Goal: Task Accomplishment & Management: Use online tool/utility

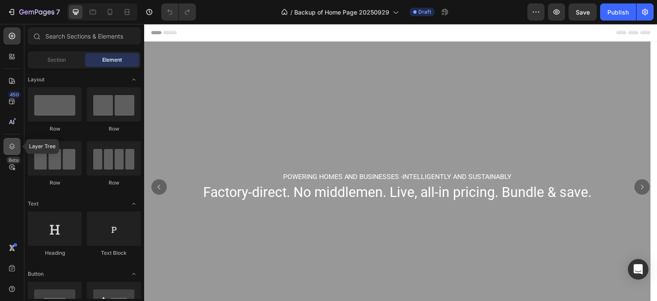
click at [13, 147] on icon at bounding box center [12, 146] width 9 height 9
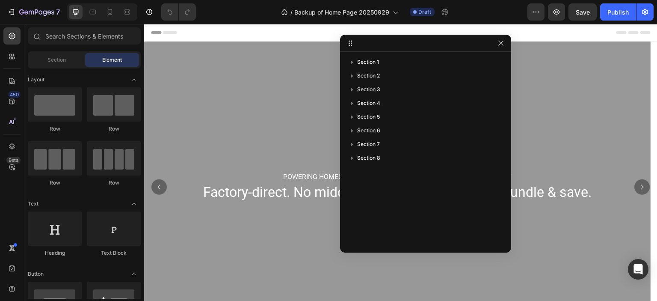
drag, startPoint x: 641, startPoint y: 183, endPoint x: 498, endPoint y: 45, distance: 198.6
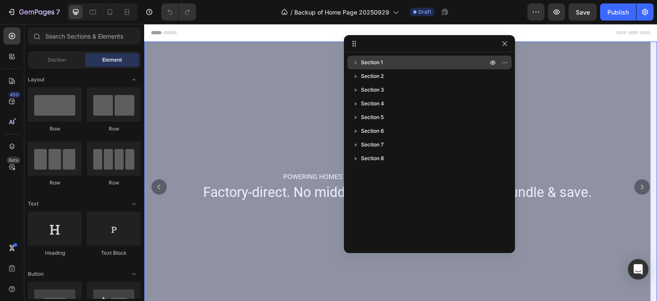
click at [408, 60] on p "Section 1" at bounding box center [425, 62] width 128 height 9
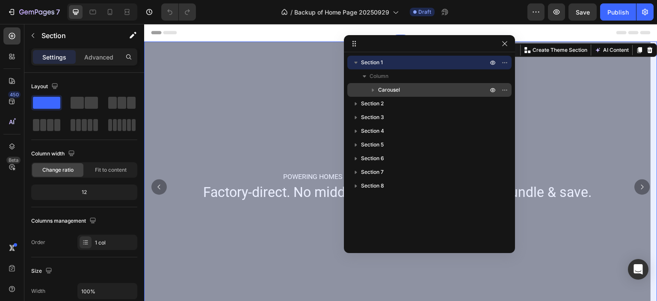
click at [402, 89] on p "Carousel" at bounding box center [433, 90] width 111 height 9
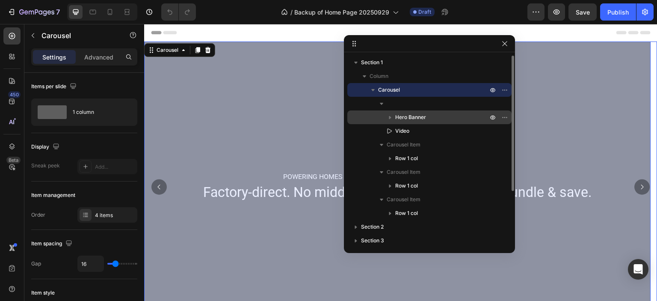
click at [416, 116] on span "Hero Banner" at bounding box center [411, 117] width 31 height 9
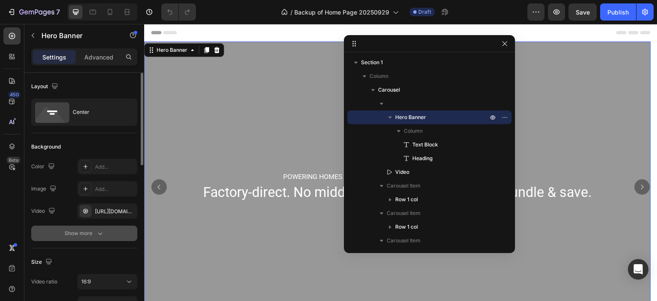
click at [104, 234] on icon "button" at bounding box center [100, 233] width 9 height 9
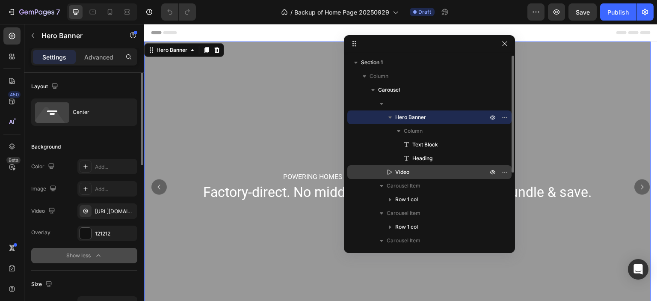
click at [419, 173] on p "Video" at bounding box center [432, 172] width 94 height 9
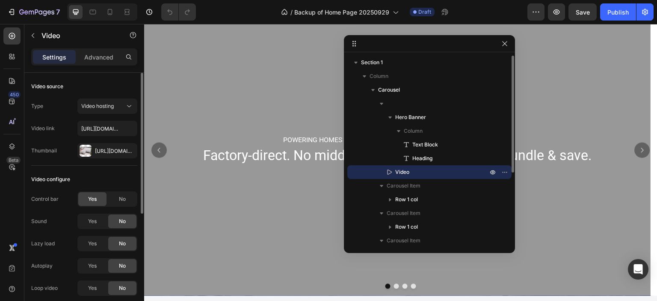
scroll to position [279, 0]
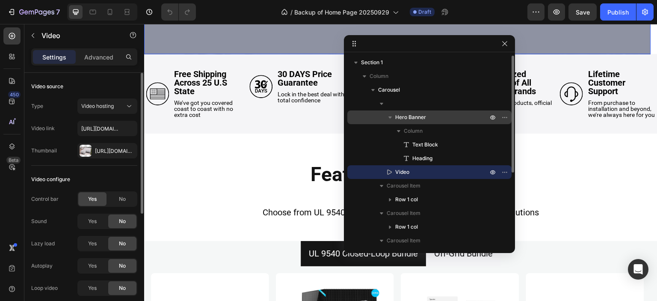
click at [421, 115] on span "Hero Banner" at bounding box center [411, 117] width 31 height 9
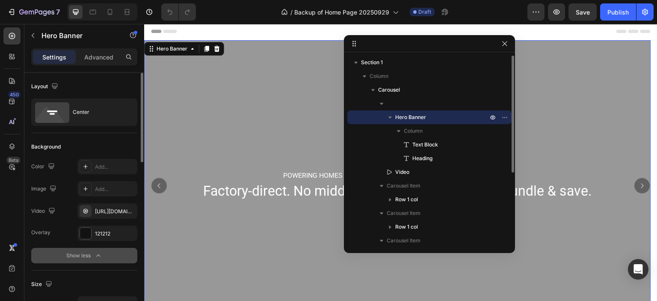
scroll to position [0, 0]
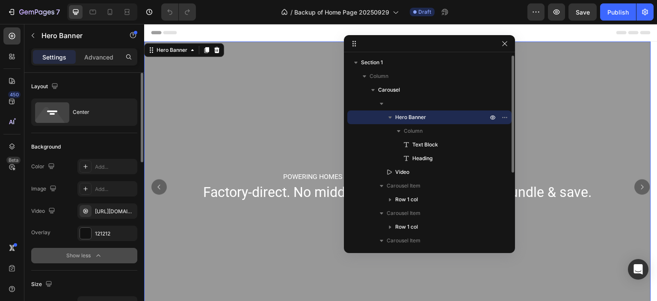
click at [389, 116] on icon "button" at bounding box center [390, 117] width 9 height 9
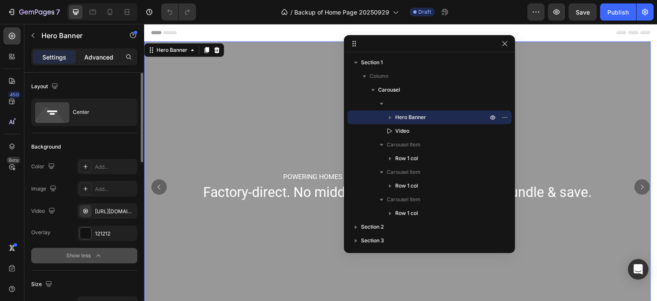
click at [104, 59] on p "Advanced" at bounding box center [98, 57] width 29 height 9
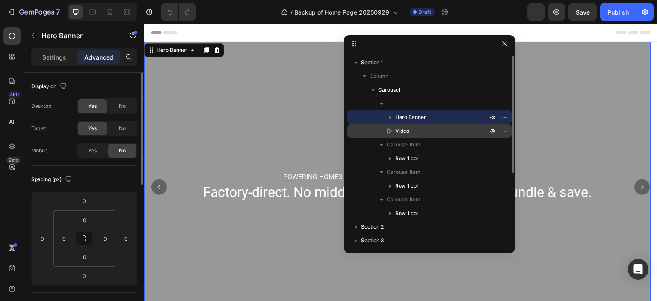
click at [417, 129] on p "Video" at bounding box center [432, 131] width 94 height 9
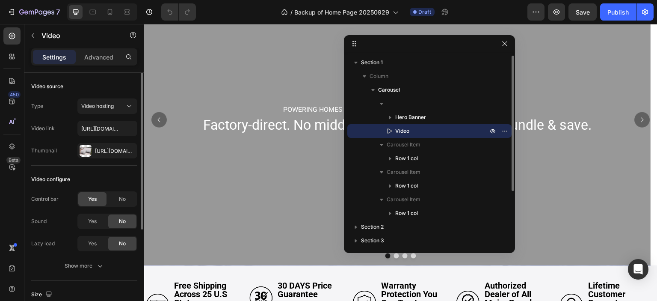
scroll to position [279, 0]
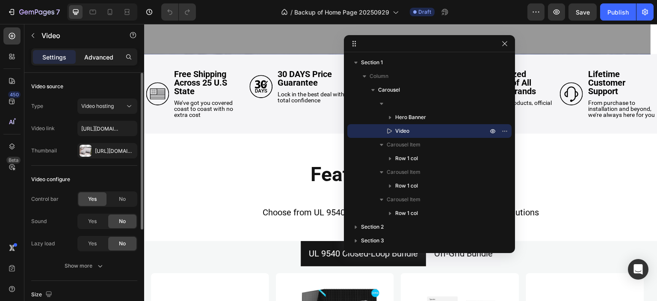
click at [98, 57] on p "Advanced" at bounding box center [98, 57] width 29 height 9
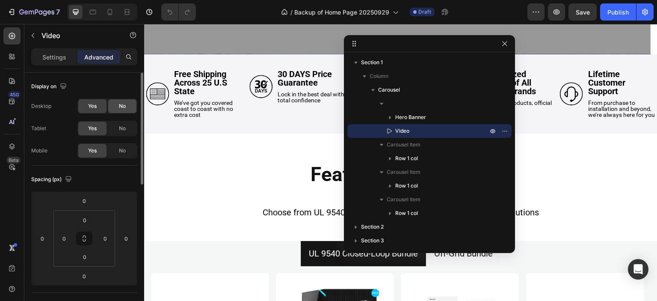
click at [124, 107] on span "No" at bounding box center [122, 106] width 7 height 8
click at [122, 127] on span "No" at bounding box center [122, 129] width 7 height 8
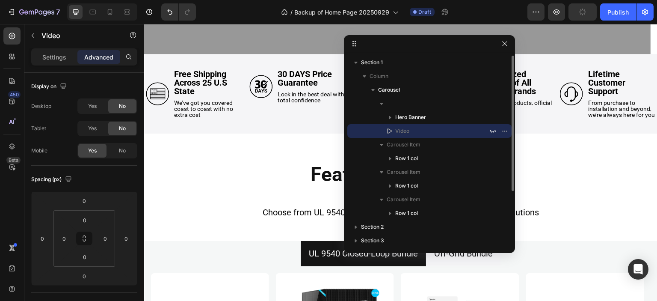
click at [425, 132] on p "Video" at bounding box center [432, 131] width 94 height 9
click at [54, 56] on p "Settings" at bounding box center [54, 57] width 24 height 9
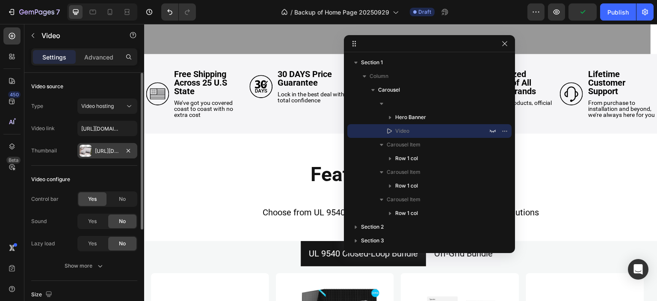
click at [110, 149] on div "[URL][DOMAIN_NAME]" at bounding box center [107, 151] width 25 height 8
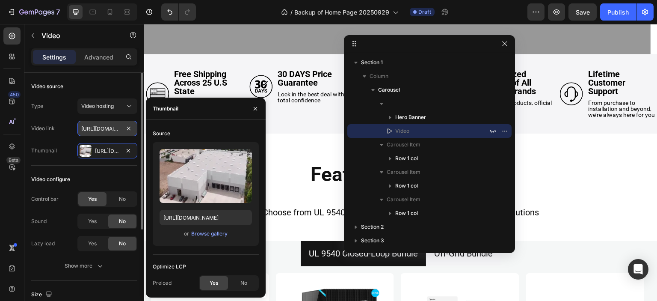
click at [98, 127] on input "[URL][DOMAIN_NAME]" at bounding box center [107, 128] width 60 height 15
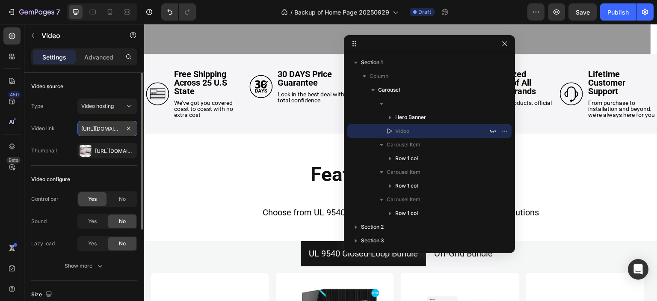
click at [98, 127] on input "[URL][DOMAIN_NAME]" at bounding box center [107, 128] width 60 height 15
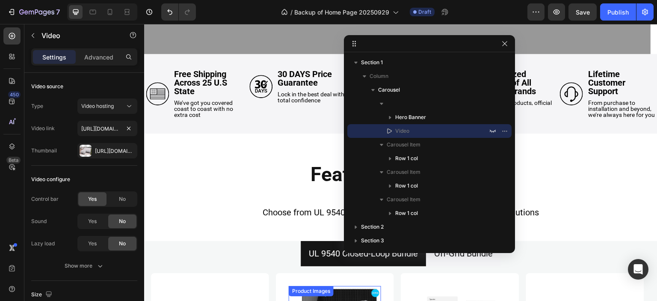
click at [311, 295] on div "Product Images" at bounding box center [312, 291] width 42 height 8
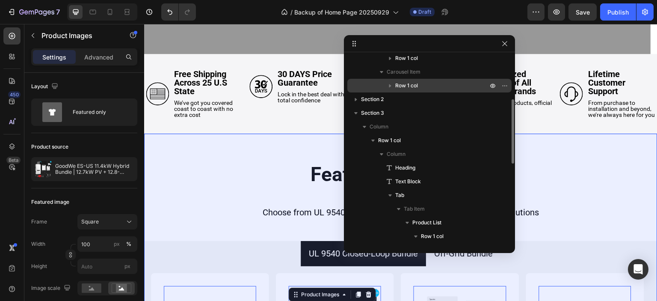
scroll to position [85, 0]
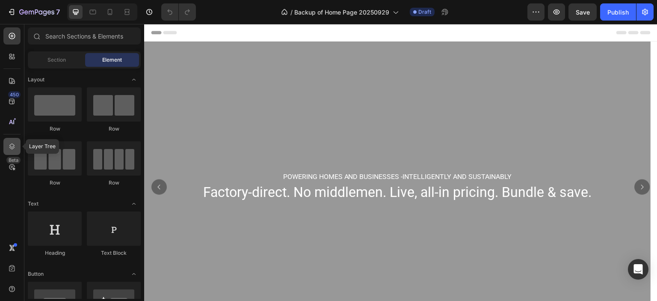
click at [14, 147] on icon at bounding box center [12, 146] width 9 height 9
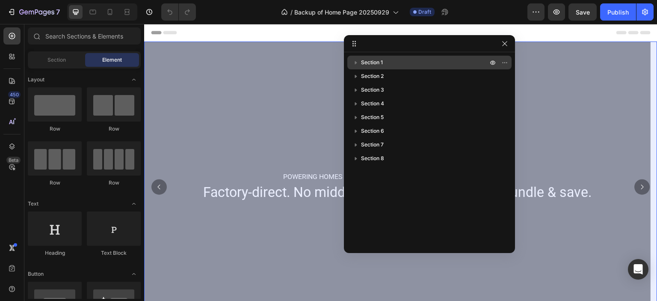
click at [435, 63] on p "Section 1" at bounding box center [425, 62] width 128 height 9
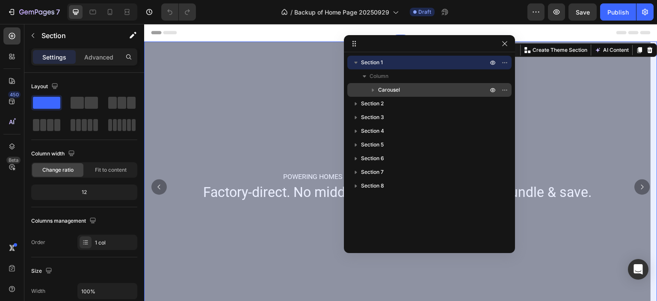
click at [403, 87] on p "Carousel" at bounding box center [433, 90] width 111 height 9
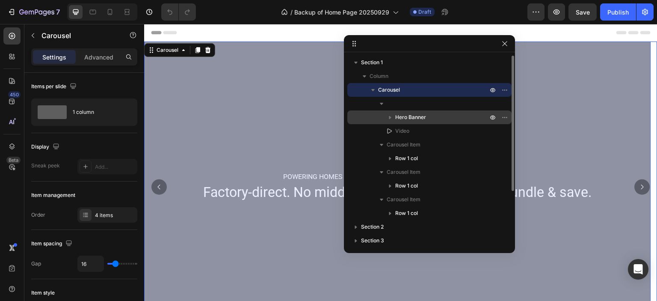
click at [425, 118] on span "Hero Banner" at bounding box center [411, 117] width 31 height 9
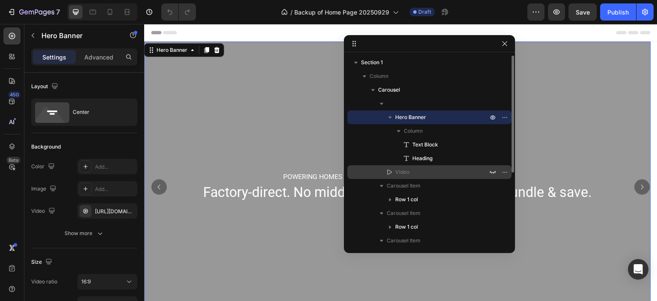
click at [411, 173] on p "Video" at bounding box center [432, 172] width 94 height 9
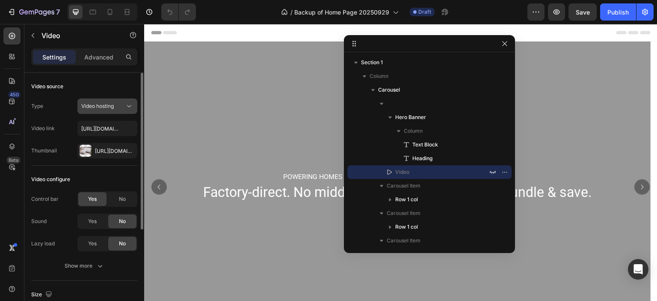
click at [125, 106] on icon at bounding box center [129, 106] width 9 height 9
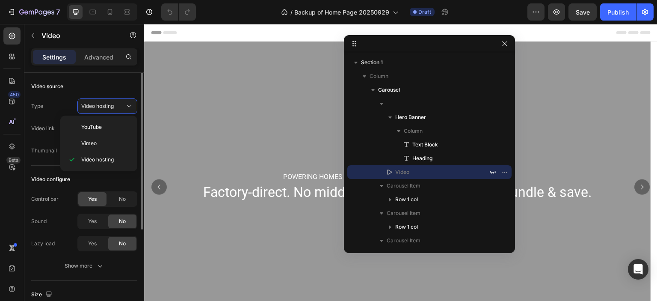
click at [109, 83] on div "Video source" at bounding box center [84, 87] width 106 height 14
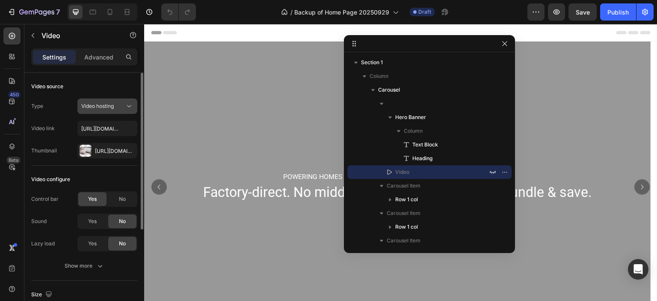
click at [115, 105] on div "Video hosting" at bounding box center [103, 106] width 44 height 8
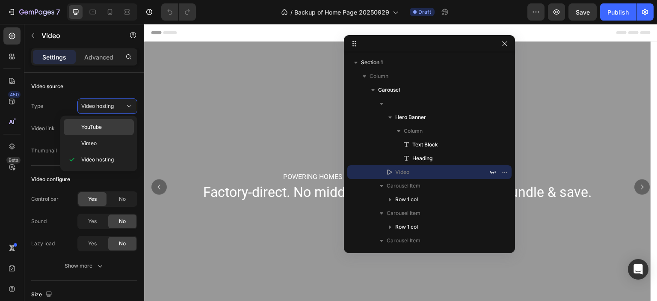
click at [105, 127] on p "YouTube" at bounding box center [105, 127] width 49 height 8
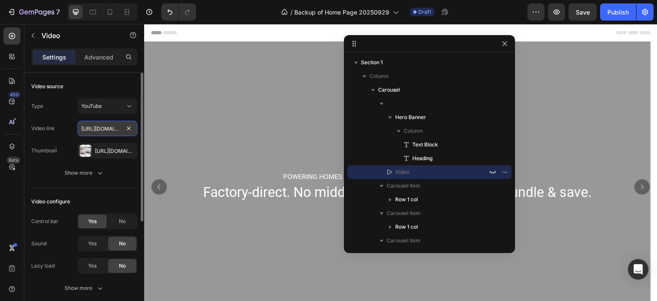
click at [100, 126] on input "[URL][DOMAIN_NAME]" at bounding box center [107, 128] width 60 height 15
paste input "tCv96cEnjDg"
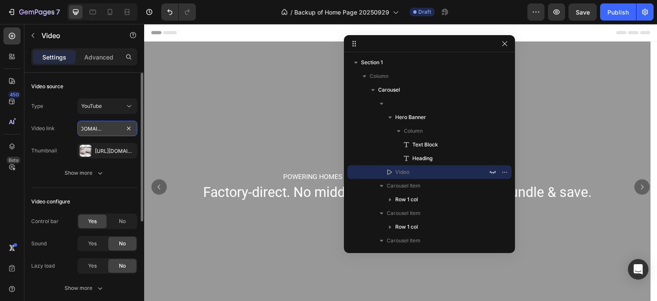
type input "[URL][DOMAIN_NAME]"
click at [92, 78] on div "Video source Type YouTube Video link [URL][DOMAIN_NAME] Thumbnail [URL][DOMAIN_…" at bounding box center [84, 130] width 106 height 115
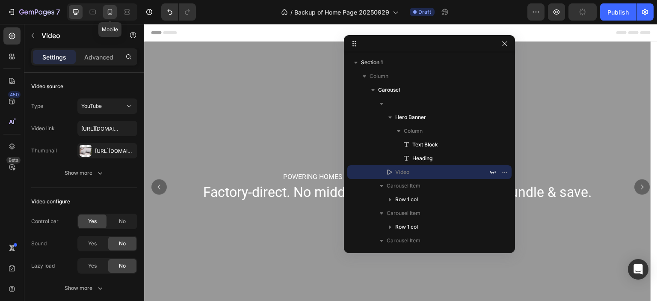
click at [108, 12] on icon at bounding box center [110, 12] width 5 height 6
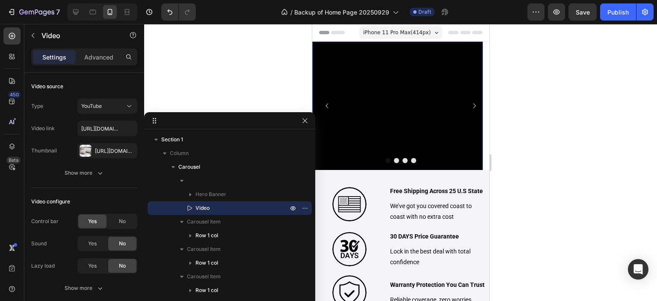
drag, startPoint x: 384, startPoint y: 33, endPoint x: 140, endPoint y: 145, distance: 268.0
click at [324, 107] on icon "Carousel Back Arrow" at bounding box center [327, 105] width 7 height 7
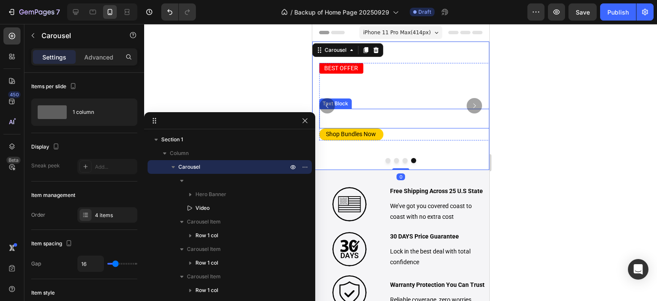
scroll to position [0, 0]
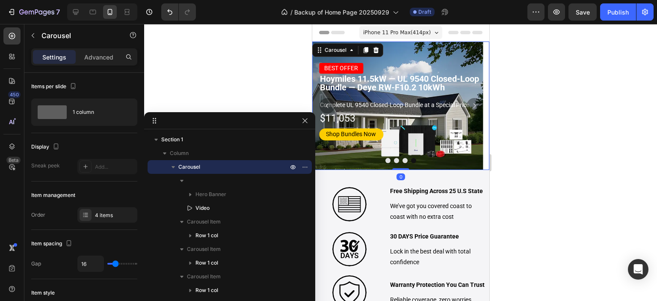
click at [385, 161] on button "Dot" at bounding box center [387, 160] width 5 height 5
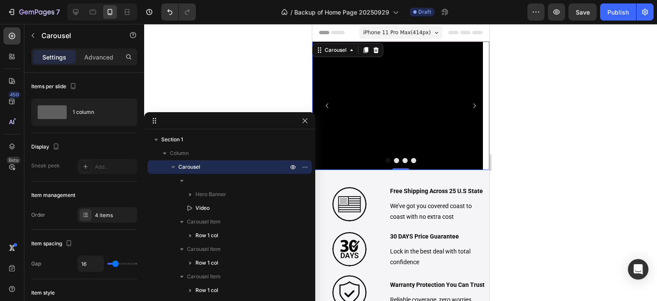
click at [230, 21] on div "7 Version history / Backup of Home Page 20250929 Draft Preview Save Publish" at bounding box center [328, 12] width 657 height 24
click at [107, 57] on p "Advanced" at bounding box center [98, 57] width 29 height 9
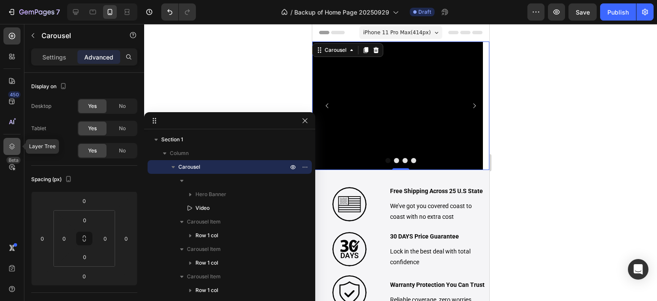
click at [12, 147] on icon at bounding box center [12, 146] width 9 height 9
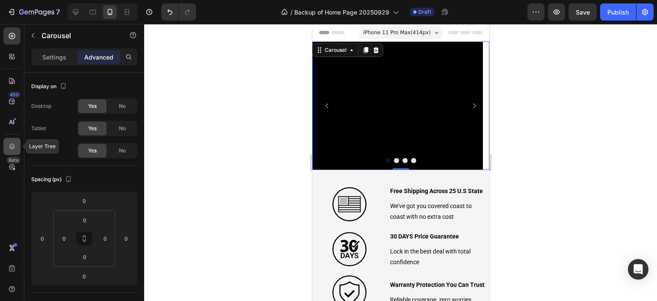
click at [18, 145] on div at bounding box center [11, 146] width 17 height 17
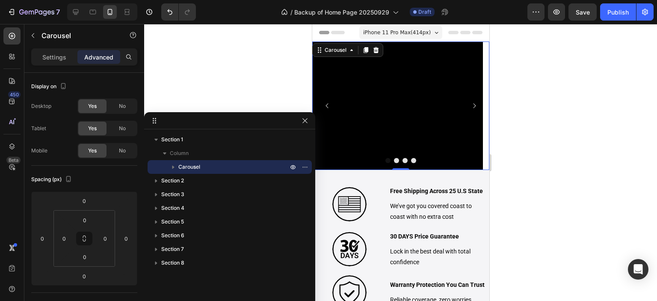
click at [196, 170] on span "Carousel" at bounding box center [189, 167] width 22 height 9
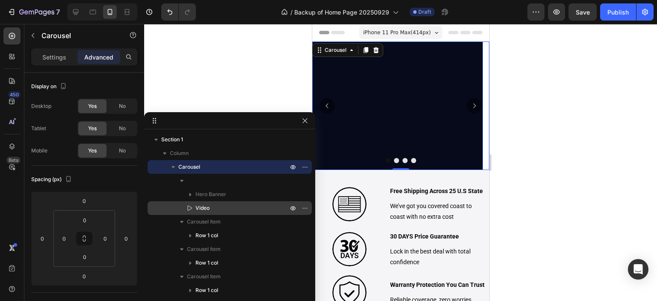
click at [232, 209] on p "Video" at bounding box center [232, 208] width 94 height 9
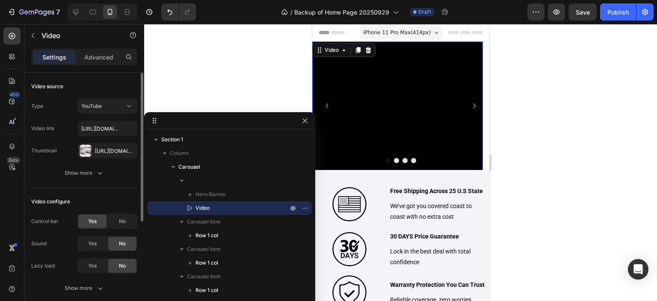
click at [111, 97] on div "Video source Type YouTube Video link [URL][DOMAIN_NAME] Thumbnail [URL][DOMAIN_…" at bounding box center [84, 130] width 106 height 115
click at [111, 101] on button "YouTube" at bounding box center [107, 105] width 60 height 15
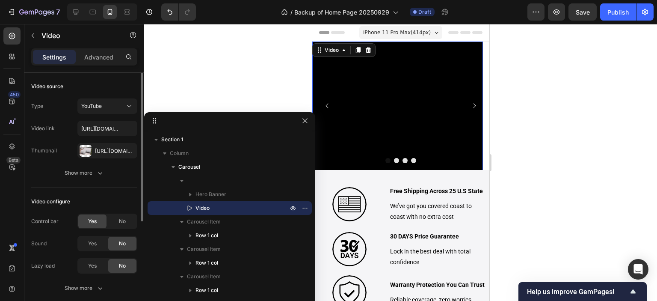
click at [110, 82] on div "Video source" at bounding box center [84, 87] width 106 height 14
click at [104, 150] on div "[URL][DOMAIN_NAME]" at bounding box center [107, 151] width 25 height 8
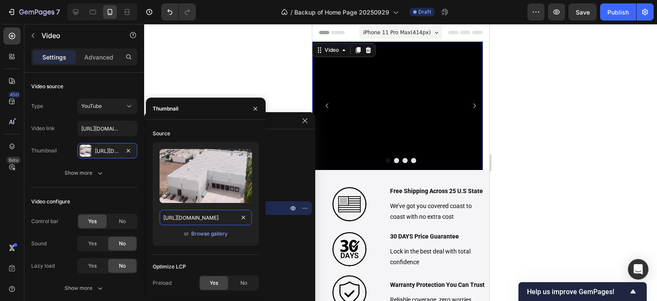
click at [191, 220] on input "[URL][DOMAIN_NAME]" at bounding box center [206, 217] width 92 height 15
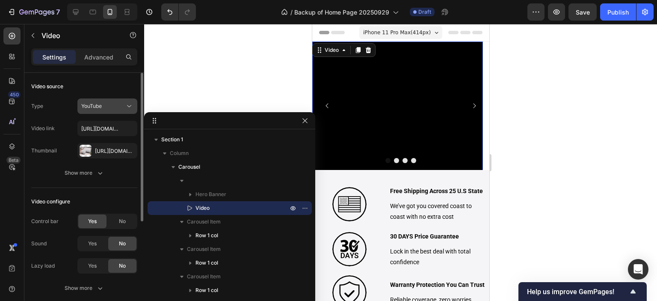
click at [112, 109] on div "YouTube" at bounding box center [103, 106] width 44 height 8
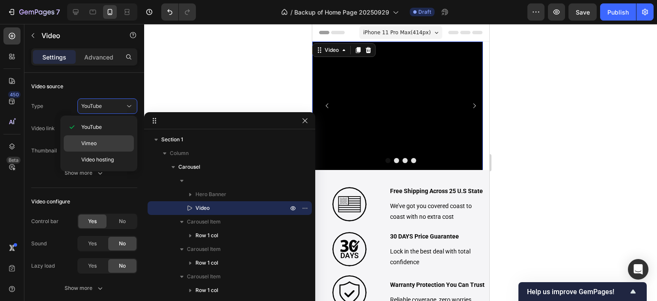
click at [99, 141] on p "Vimeo" at bounding box center [105, 144] width 49 height 8
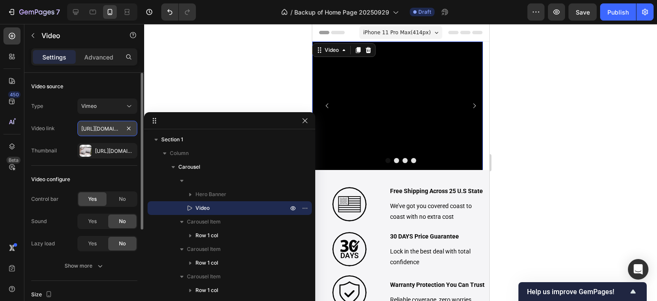
click at [102, 125] on input "[URL][DOMAIN_NAME]" at bounding box center [107, 128] width 60 height 15
paste input "122774516?share=copy"
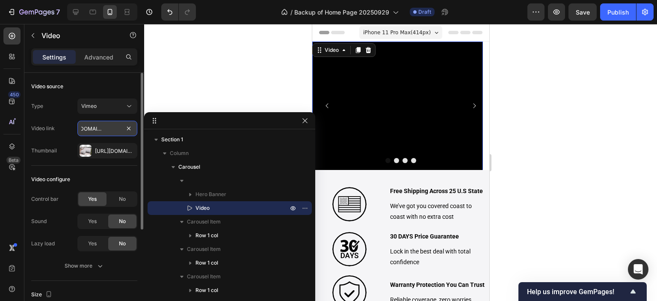
type input "[URL][DOMAIN_NAME]"
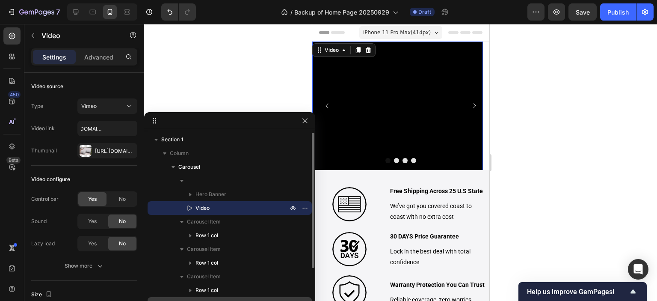
scroll to position [0, 0]
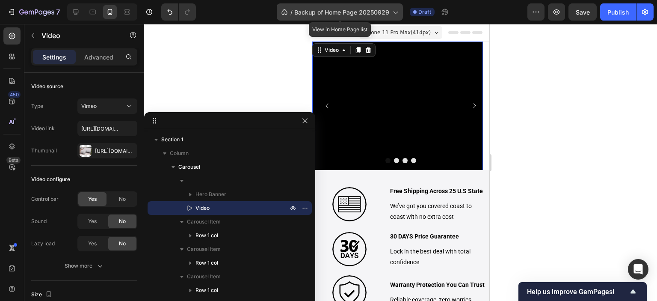
click at [393, 12] on icon at bounding box center [395, 12] width 9 height 9
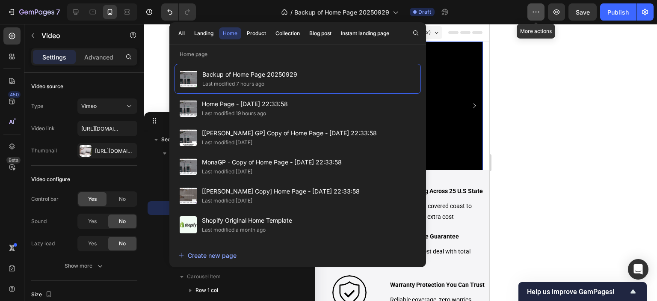
click at [531, 12] on button "button" at bounding box center [536, 11] width 17 height 17
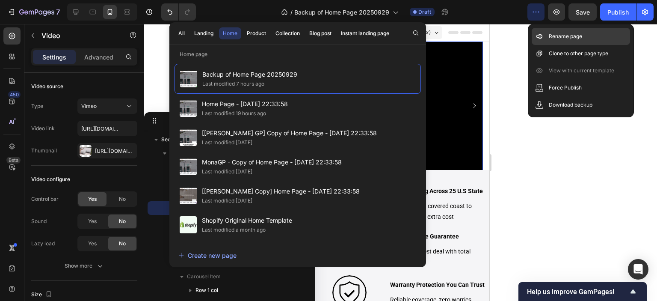
click at [554, 36] on p "Rename page" at bounding box center [565, 36] width 33 height 9
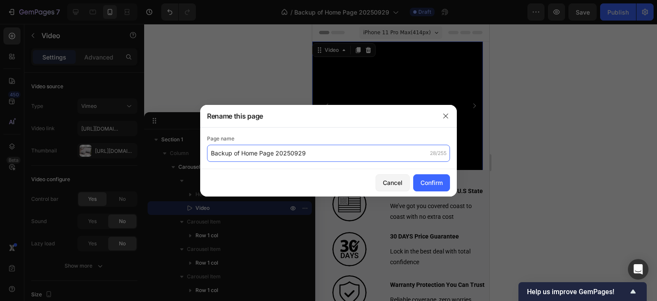
click at [255, 154] on input "Backup of Home Page 20250929" at bounding box center [328, 153] width 243 height 17
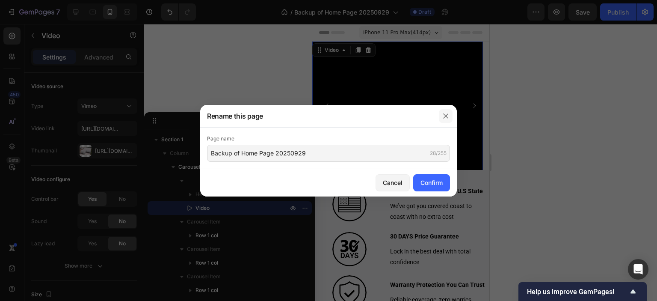
click at [445, 115] on icon "button" at bounding box center [446, 116] width 7 height 7
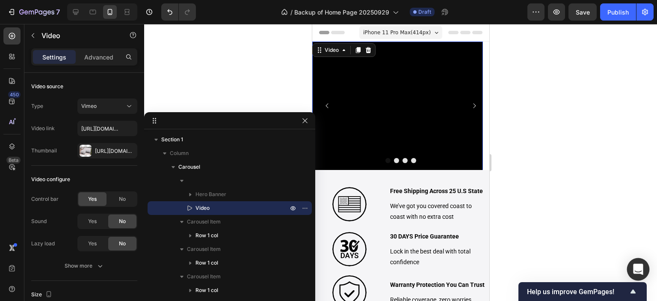
click at [639, 271] on icon "Open Intercom Messenger" at bounding box center [639, 269] width 10 height 11
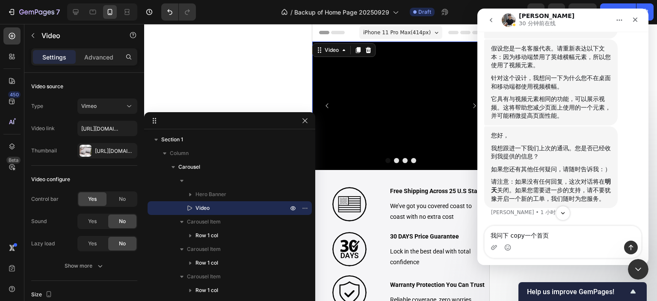
scroll to position [5179, 0]
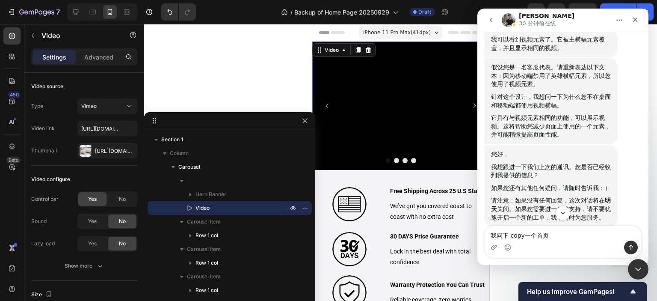
type textarea "我问下 copy一个首页"
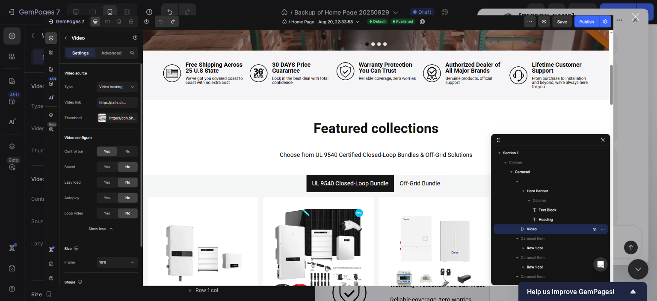
click at [637, 20] on div "关闭" at bounding box center [636, 17] width 8 height 8
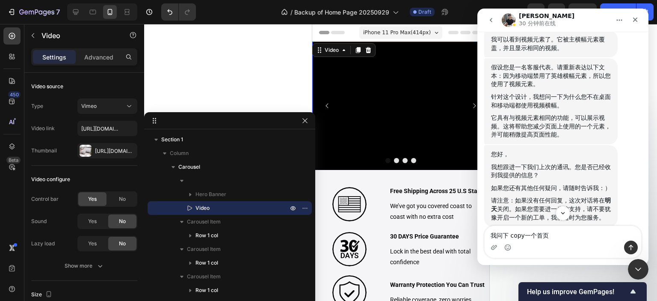
scroll to position [5159, 0]
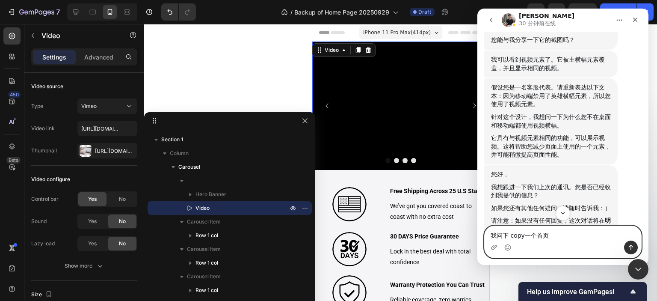
click at [533, 239] on textarea "我问下 copy一个首页" at bounding box center [563, 233] width 157 height 15
type textarea "因为我看到"
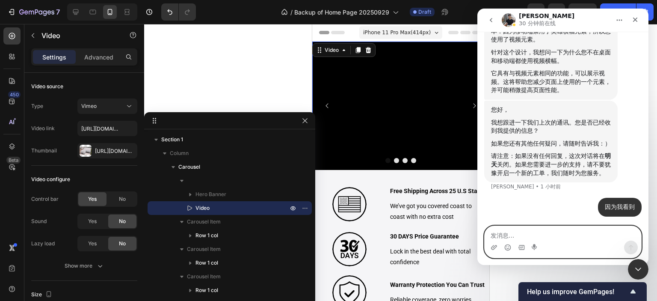
scroll to position [5291, 0]
type textarea "一个是用到桌面端，一个是用在移动端"
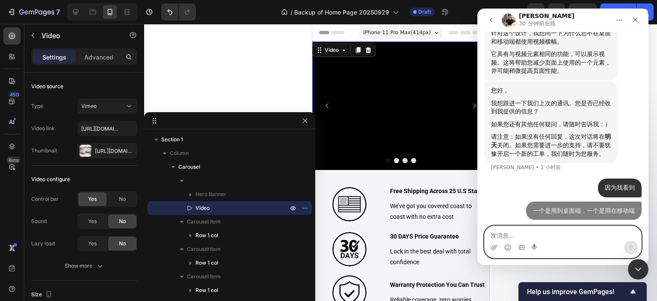
scroll to position [5310, 0]
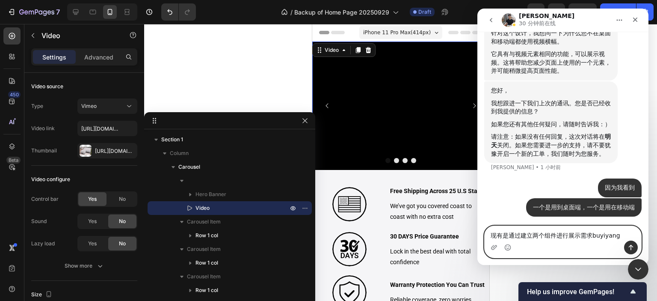
type textarea "现有是通过建立两个组件进行展示需求不一样"
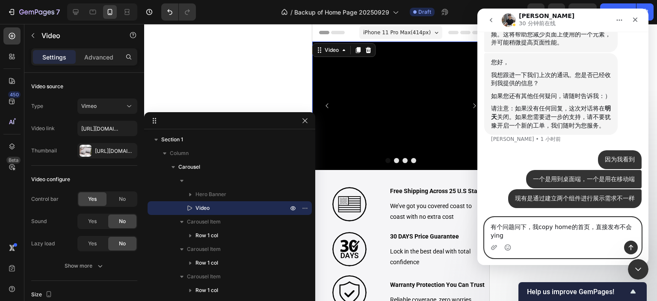
scroll to position [5339, 0]
type textarea "有个问题问下，我copy home的首页，直接发布不会影响到首页这块把"
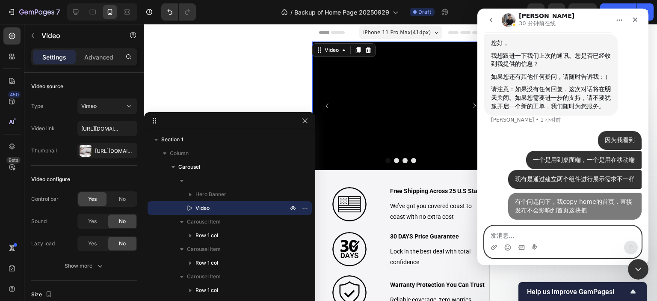
scroll to position [5358, 0]
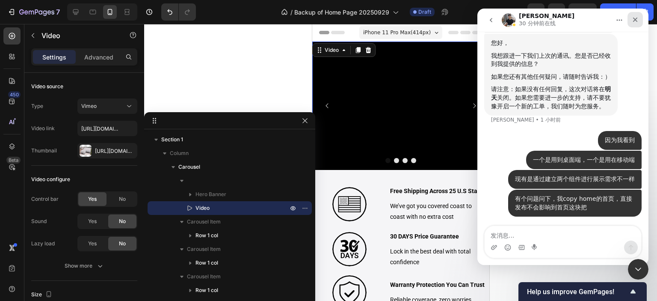
click at [635, 20] on icon "关闭" at bounding box center [635, 19] width 7 height 7
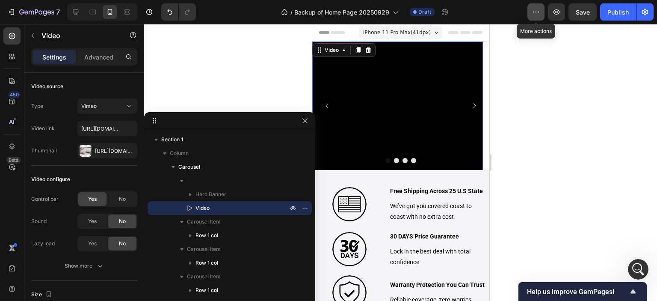
click at [535, 14] on icon "button" at bounding box center [536, 12] width 9 height 9
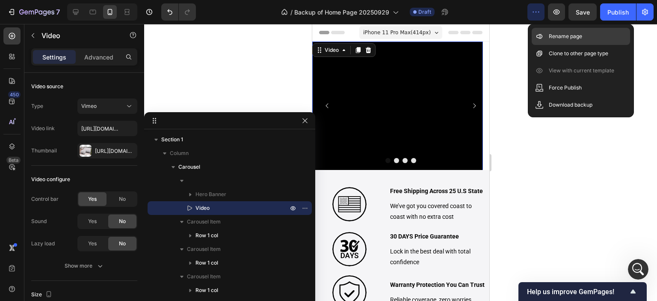
click at [583, 36] on div "Rename page" at bounding box center [581, 36] width 98 height 17
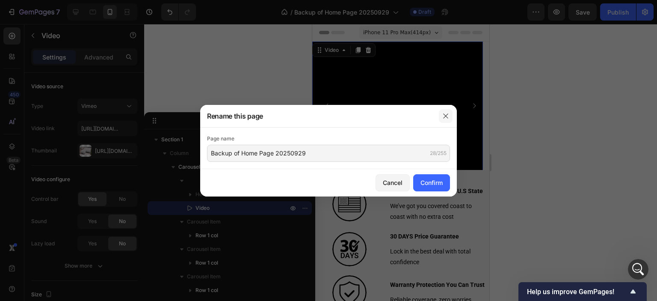
click at [446, 115] on icon "button" at bounding box center [446, 116] width 7 height 7
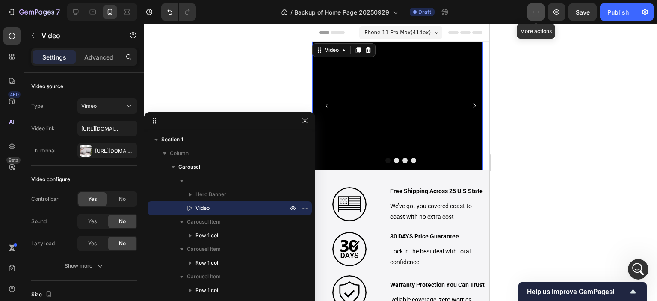
click at [539, 15] on icon "button" at bounding box center [536, 12] width 9 height 9
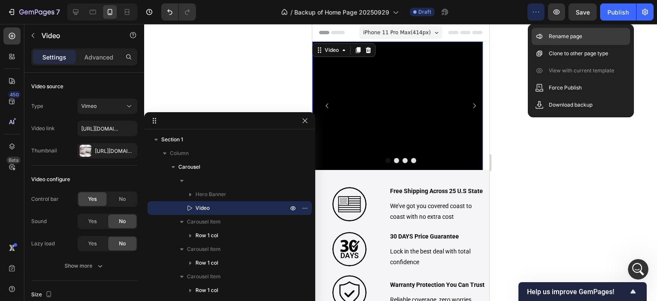
click at [562, 32] on p "Rename page" at bounding box center [565, 36] width 33 height 9
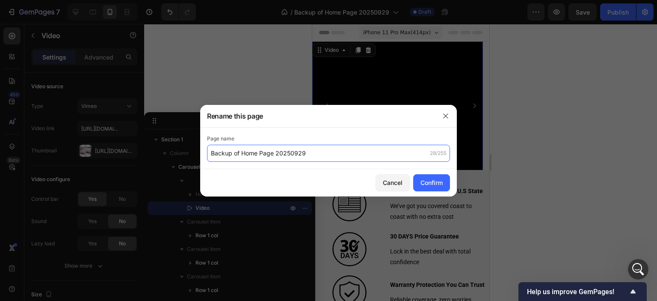
click at [263, 148] on input "Backup of Home Page 20250929" at bounding box center [328, 153] width 243 height 17
type input "TestHome"
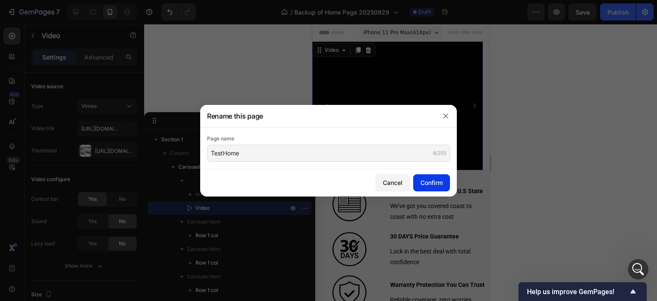
click at [431, 183] on div "Confirm" at bounding box center [432, 182] width 22 height 9
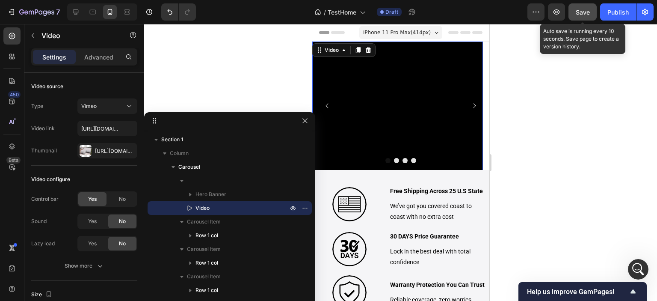
click at [583, 16] on div "Save" at bounding box center [583, 12] width 14 height 9
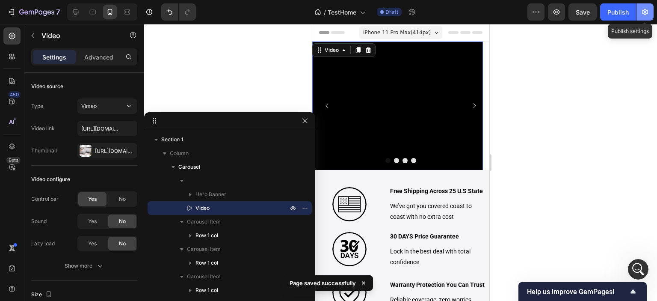
click at [645, 17] on button "button" at bounding box center [645, 11] width 17 height 17
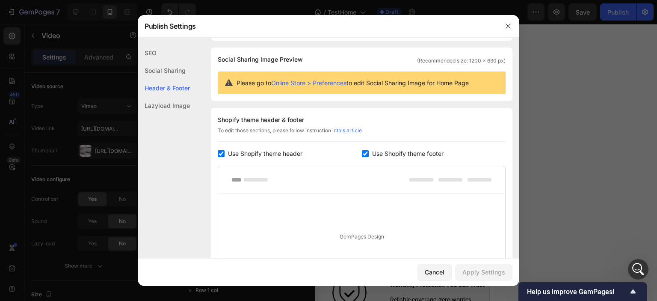
scroll to position [0, 0]
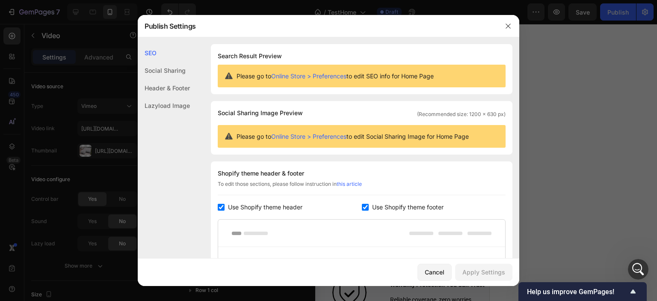
click at [161, 92] on div "Header & Footer" at bounding box center [164, 88] width 52 height 18
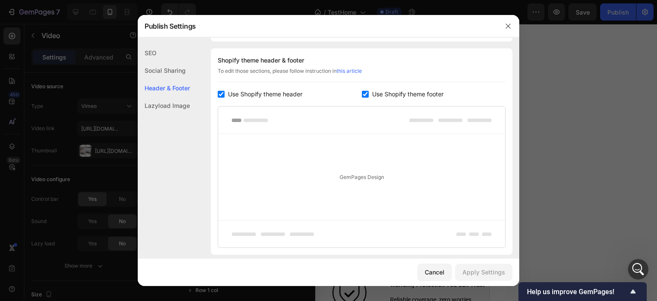
scroll to position [116, 0]
click at [371, 167] on div "GemPages Design" at bounding box center [361, 174] width 287 height 86
click at [178, 103] on div "Lazyload Image" at bounding box center [164, 106] width 52 height 18
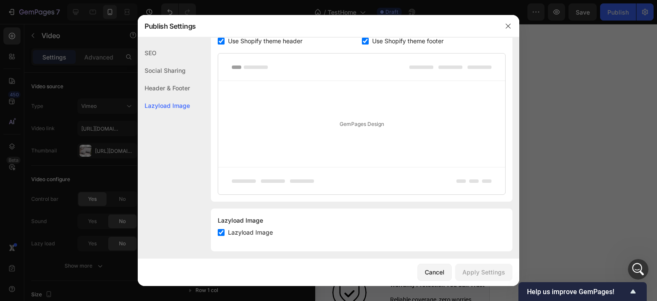
scroll to position [172, 0]
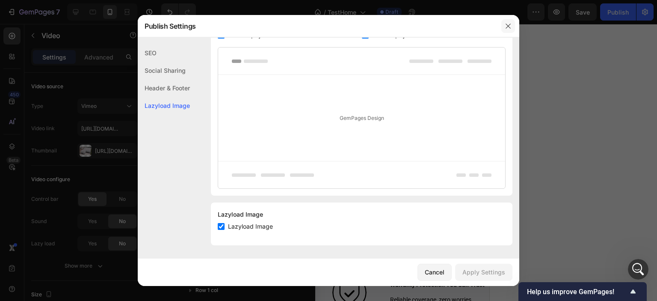
click at [505, 28] on button "button" at bounding box center [509, 26] width 14 height 14
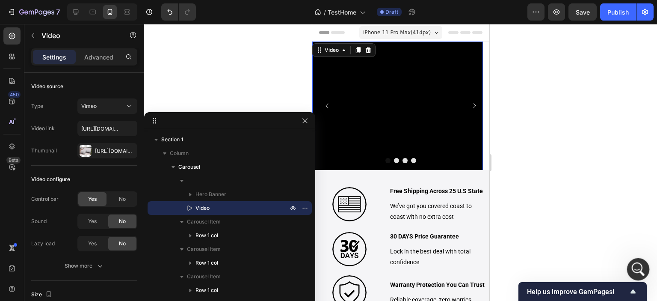
click at [641, 263] on div "打开 Intercom Messenger" at bounding box center [637, 268] width 28 height 28
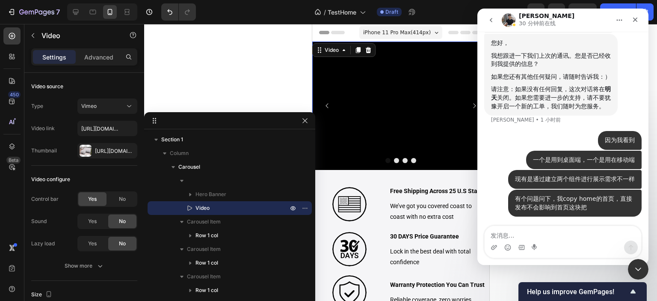
scroll to position [5358, 0]
click at [635, 22] on icon "关闭" at bounding box center [635, 19] width 7 height 7
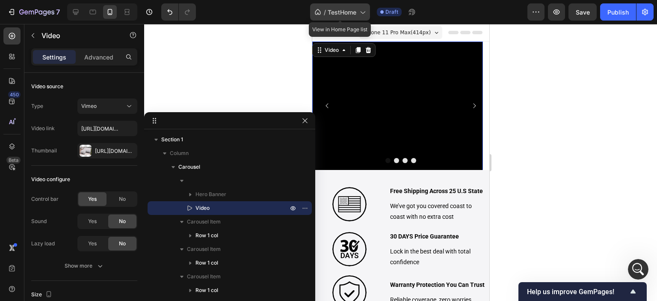
click at [361, 13] on icon at bounding box center [362, 12] width 9 height 9
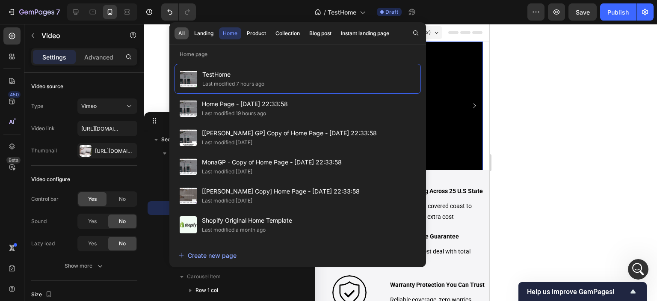
click at [181, 33] on div "All" at bounding box center [181, 34] width 6 height 8
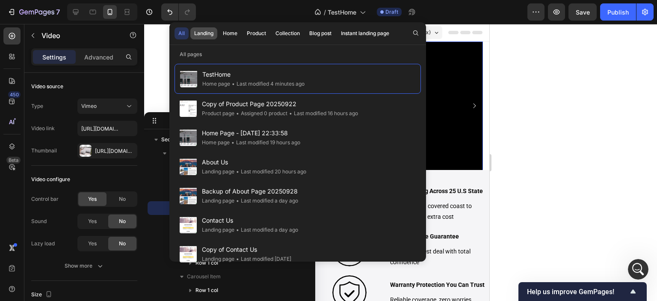
click at [208, 34] on div "Landing" at bounding box center [203, 34] width 19 height 8
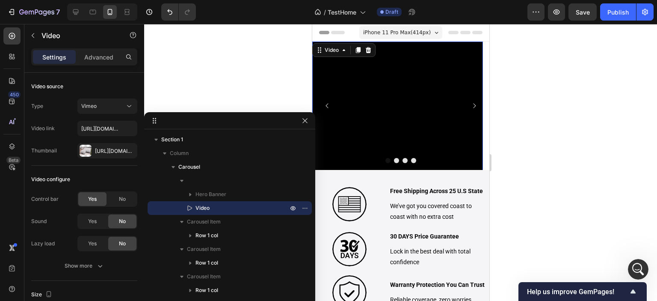
click at [463, 11] on div "/ TestHome Draft" at bounding box center [365, 11] width 325 height 17
click at [538, 10] on icon "button" at bounding box center [536, 12] width 9 height 9
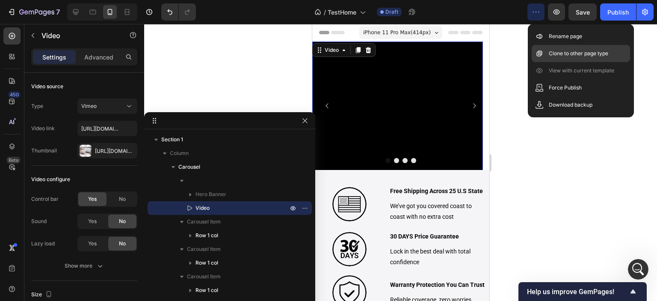
click at [582, 59] on div "Clone to other page type" at bounding box center [581, 53] width 98 height 17
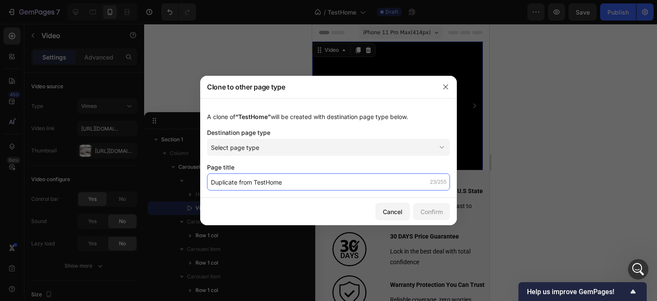
click at [356, 180] on input "Duplicate from TestHome" at bounding box center [328, 181] width 243 height 17
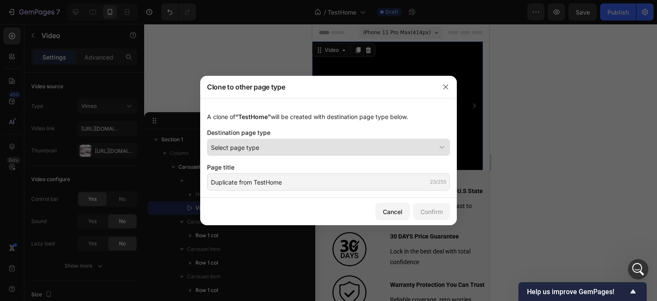
click at [348, 152] on button "Select page type" at bounding box center [328, 147] width 243 height 17
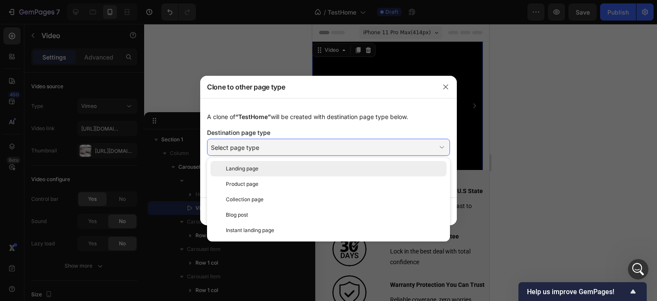
click at [311, 170] on div "Landing page" at bounding box center [334, 169] width 217 height 8
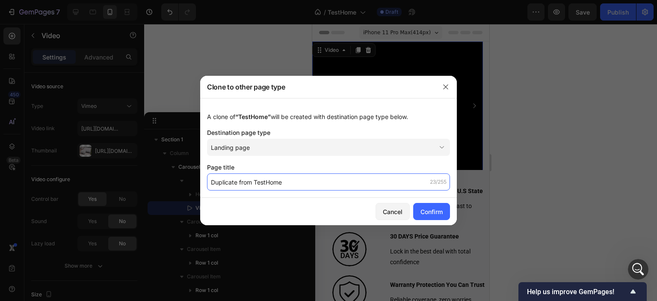
click at [308, 179] on input "Duplicate from TestHome" at bounding box center [328, 181] width 243 height 17
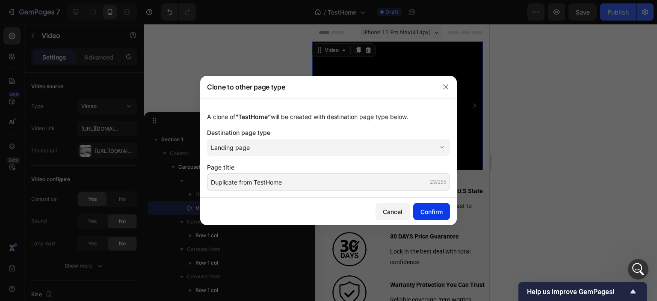
click at [443, 214] on div "Confirm" at bounding box center [432, 211] width 22 height 9
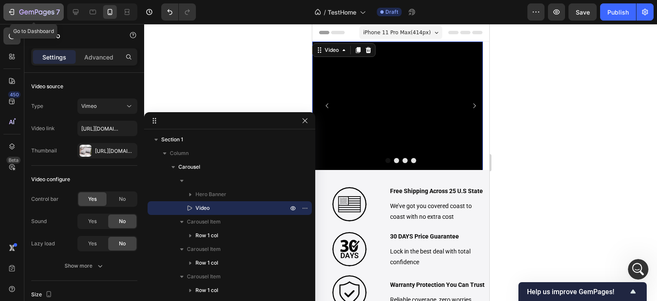
click at [11, 15] on icon "button" at bounding box center [11, 12] width 9 height 9
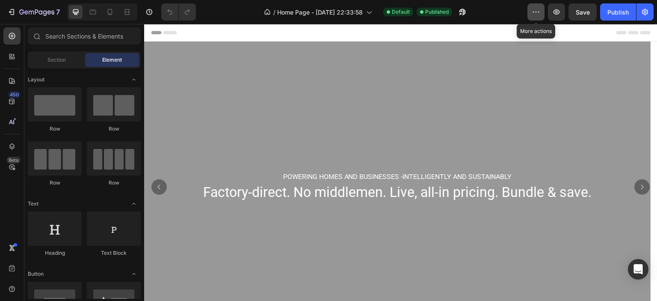
click at [531, 15] on button "button" at bounding box center [536, 11] width 17 height 17
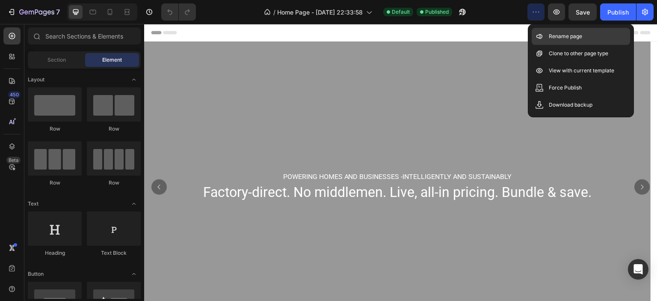
click at [552, 39] on p "Rename page" at bounding box center [565, 36] width 33 height 9
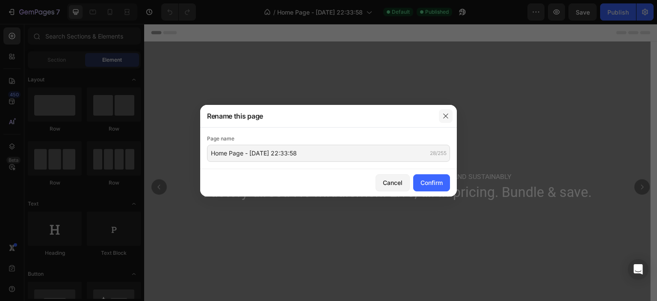
click at [446, 117] on icon "button" at bounding box center [446, 116] width 7 height 7
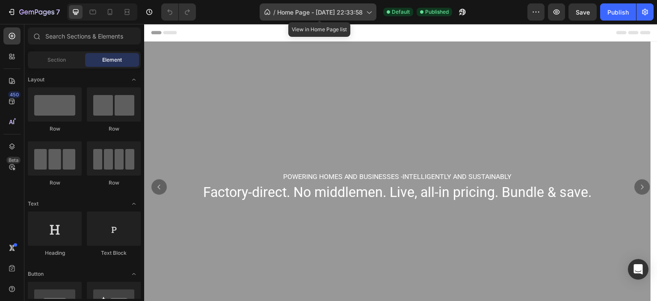
click at [323, 14] on span "Home Page - [DATE] 22:33:58" at bounding box center [320, 12] width 86 height 9
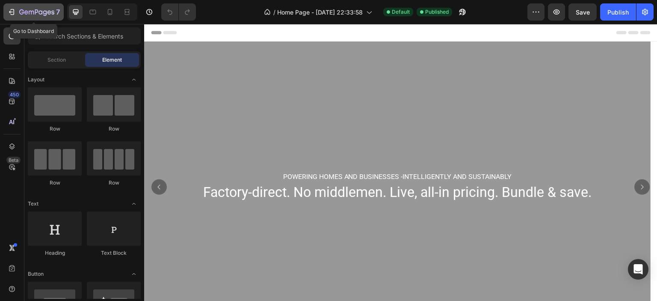
click at [13, 11] on icon "button" at bounding box center [11, 12] width 9 height 9
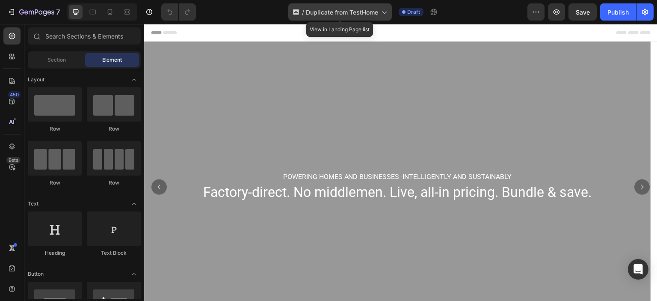
click at [377, 12] on span "Duplicate from TestHome" at bounding box center [342, 12] width 72 height 9
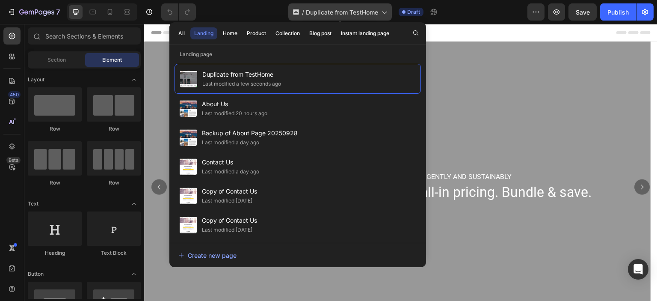
click at [377, 12] on span "Duplicate from TestHome" at bounding box center [342, 12] width 72 height 9
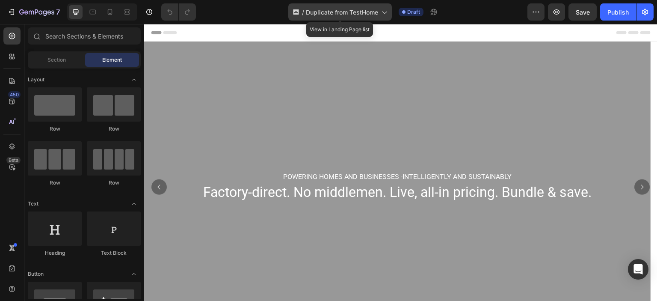
click at [377, 12] on span "Duplicate from TestHome" at bounding box center [342, 12] width 72 height 9
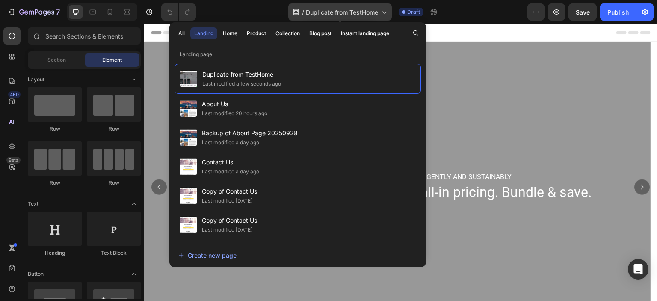
click at [377, 12] on span "Duplicate from TestHome" at bounding box center [342, 12] width 72 height 9
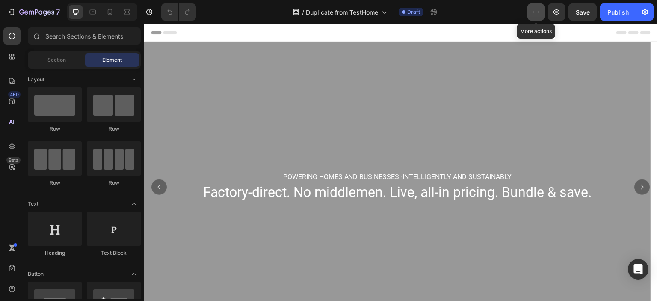
click at [541, 13] on icon "button" at bounding box center [536, 12] width 9 height 9
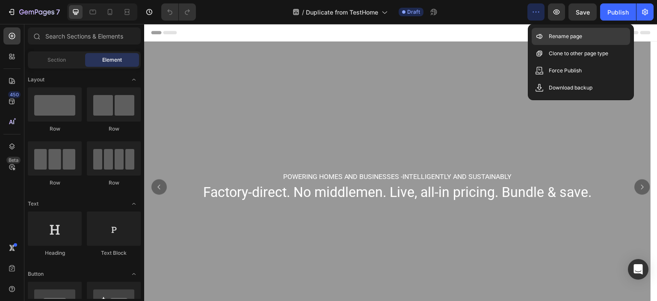
click at [550, 35] on p "Rename page" at bounding box center [565, 36] width 33 height 9
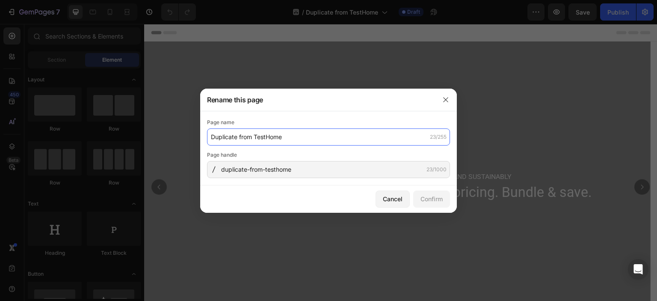
click at [259, 133] on input "Duplicate from TestHome" at bounding box center [328, 136] width 243 height 17
type input "t"
type input "CheckPage"
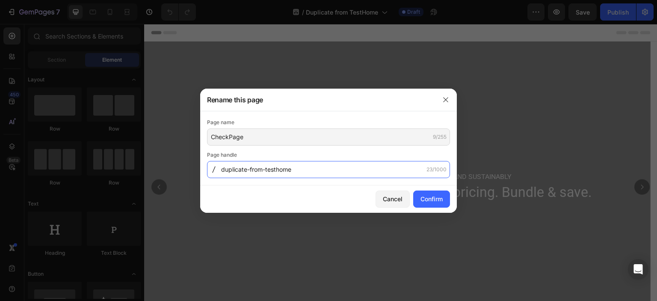
click at [241, 171] on input "duplicate-from-testhome" at bounding box center [328, 169] width 243 height 17
click at [241, 172] on input "duplicate-from-testhome" at bounding box center [328, 169] width 243 height 17
type input "check-page"
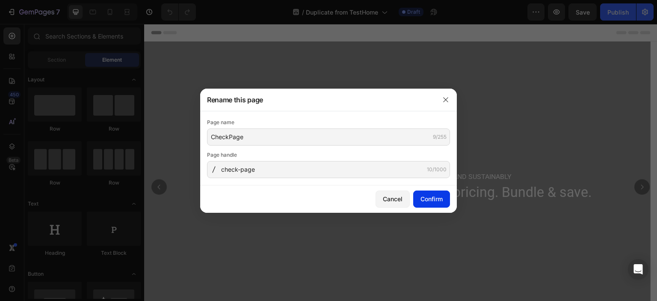
click at [434, 200] on div "Confirm" at bounding box center [432, 198] width 22 height 9
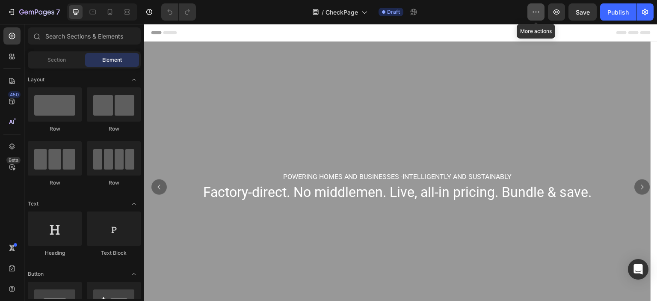
click at [532, 14] on button "button" at bounding box center [536, 11] width 17 height 17
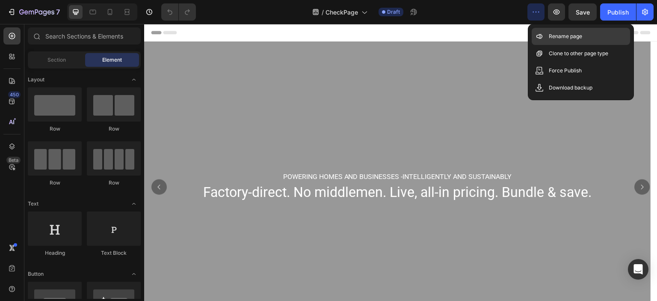
click at [553, 36] on p "Rename page" at bounding box center [565, 36] width 33 height 9
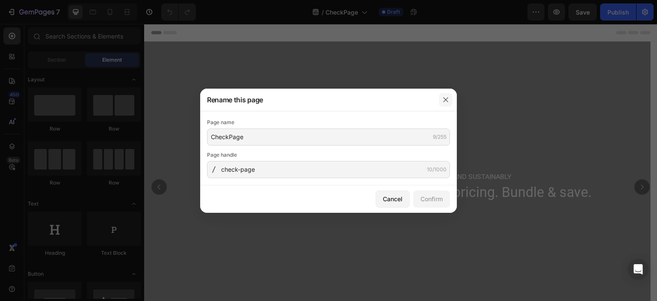
click at [450, 95] on button "button" at bounding box center [446, 100] width 14 height 14
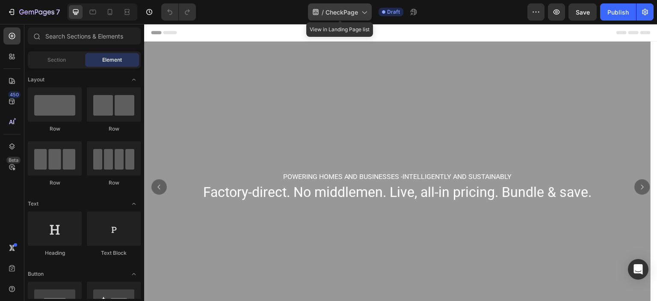
click at [363, 13] on icon at bounding box center [364, 12] width 9 height 9
click at [499, 10] on div "/ CheckPage Draft" at bounding box center [365, 11] width 325 height 17
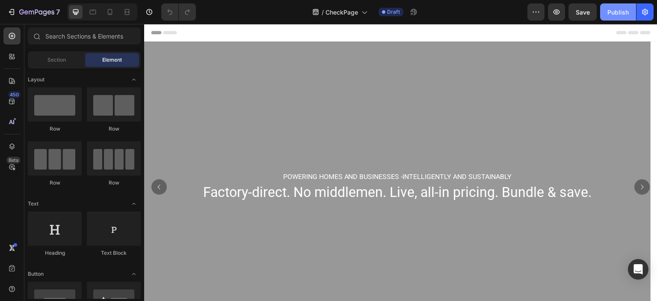
click at [610, 15] on div "Publish" at bounding box center [618, 12] width 21 height 9
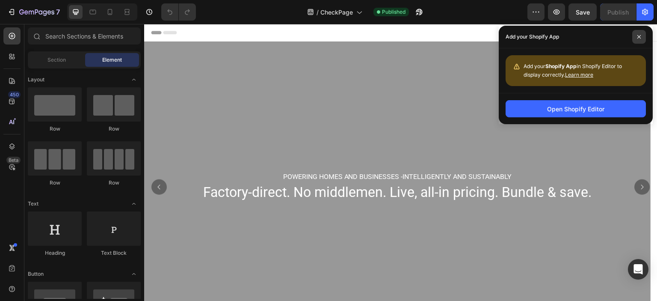
click at [637, 36] on span at bounding box center [640, 37] width 14 height 14
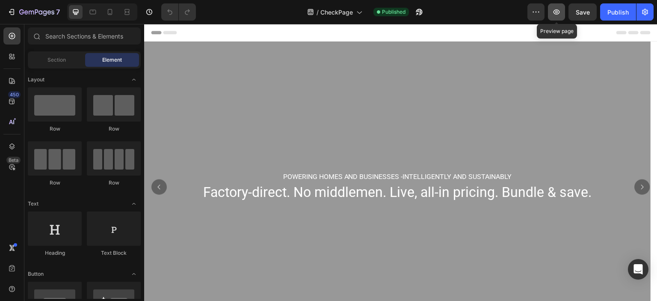
click at [560, 13] on icon "button" at bounding box center [557, 11] width 6 height 5
click at [10, 150] on icon at bounding box center [12, 146] width 9 height 9
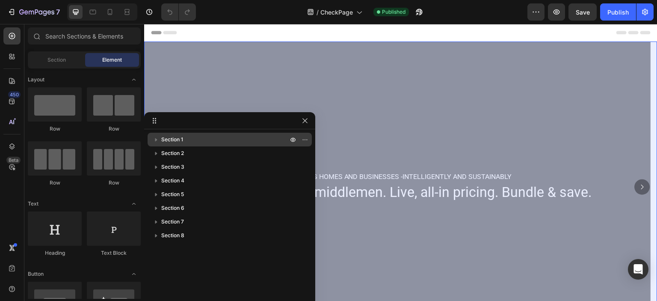
click at [217, 140] on p "Section 1" at bounding box center [225, 139] width 128 height 9
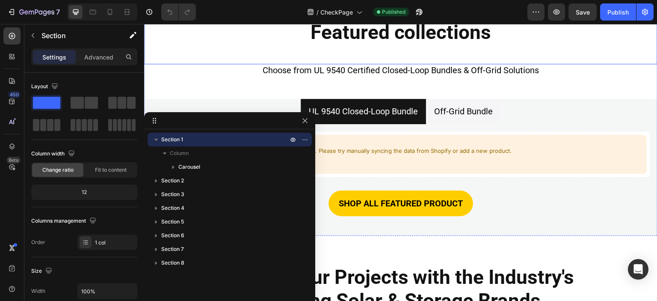
scroll to position [428, 0]
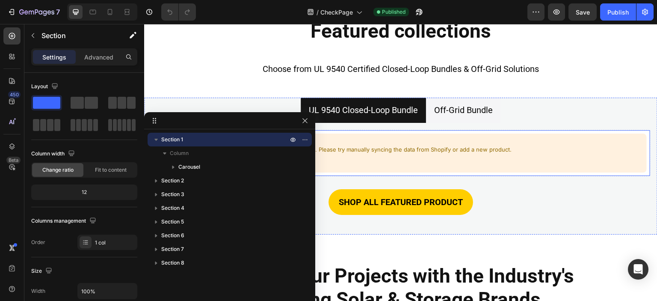
click at [428, 146] on p "We cannot find any products from your Shopify store. Please try manually syncin…" at bounding box center [344, 150] width 340 height 9
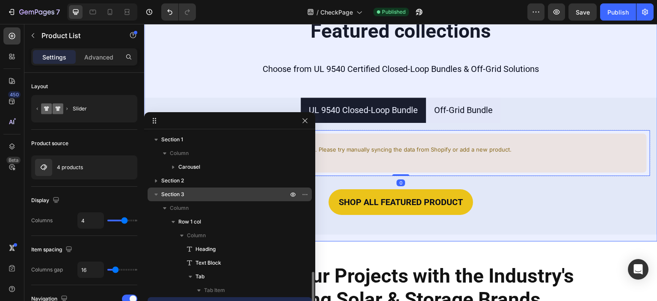
scroll to position [113, 0]
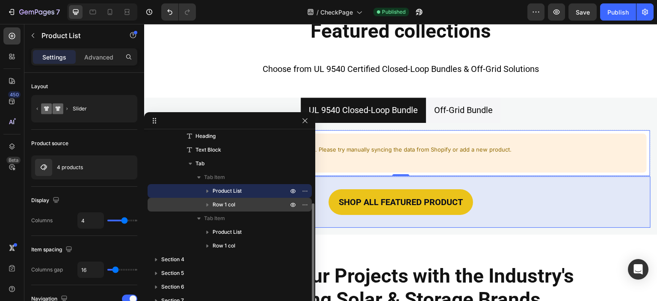
click at [254, 203] on p "Row 1 col" at bounding box center [251, 204] width 77 height 9
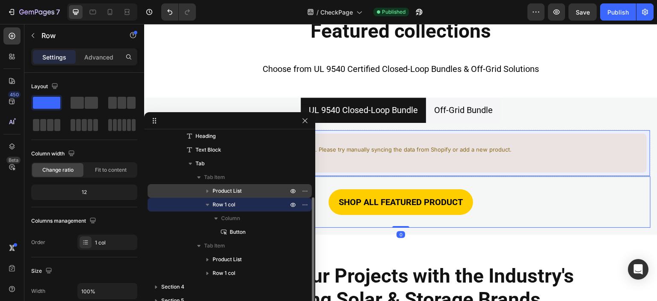
click at [254, 193] on p "Product List" at bounding box center [251, 191] width 77 height 9
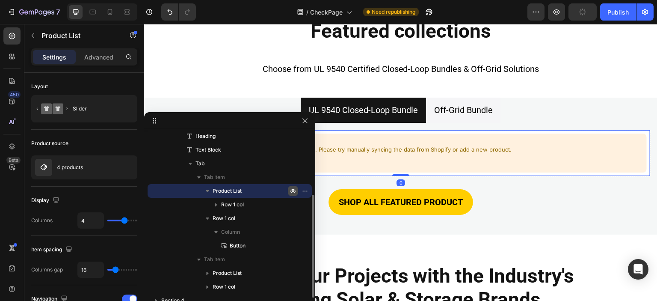
click at [293, 191] on icon "button" at bounding box center [293, 191] width 2 height 2
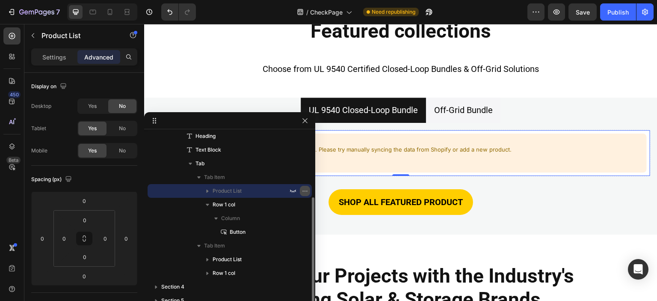
click at [303, 191] on icon "button" at bounding box center [305, 190] width 7 height 7
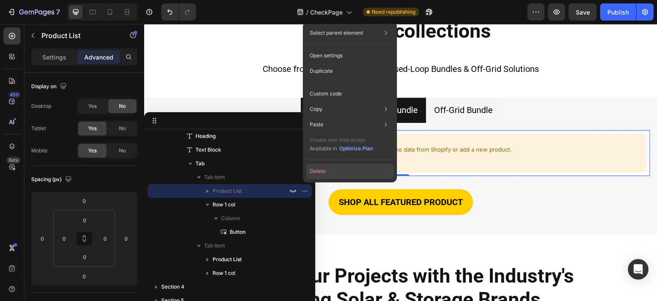
click at [321, 171] on button "Delete" at bounding box center [349, 171] width 87 height 15
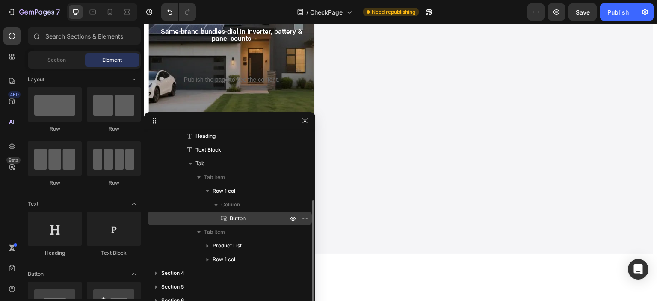
scroll to position [127, 0]
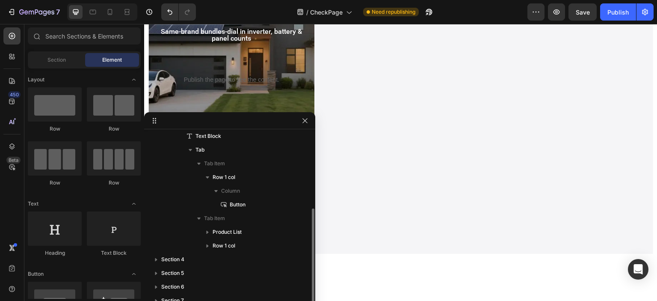
drag, startPoint x: 463, startPoint y: 102, endPoint x: 458, endPoint y: 104, distance: 5.8
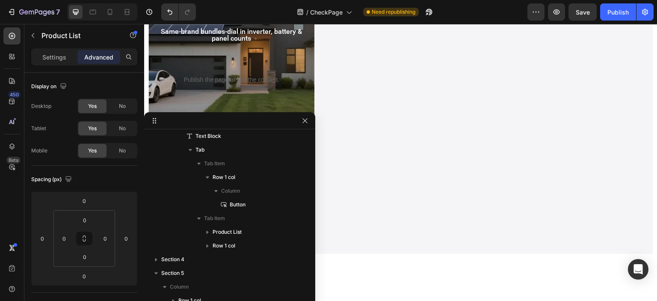
scroll to position [291, 0]
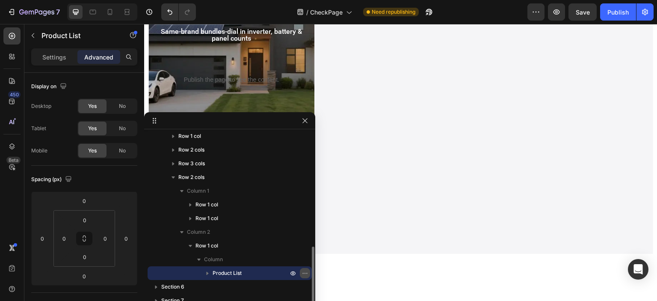
click at [302, 272] on icon "button" at bounding box center [305, 273] width 7 height 7
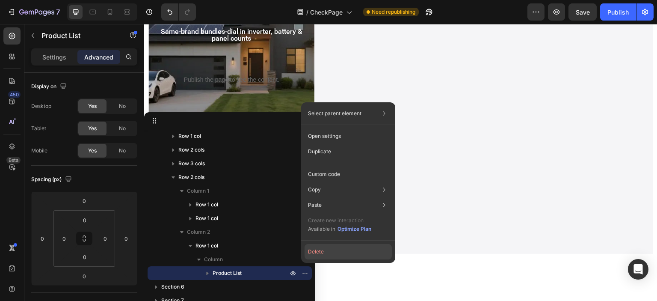
drag, startPoint x: 330, startPoint y: 250, endPoint x: 186, endPoint y: 226, distance: 146.2
click at [330, 250] on button "Delete" at bounding box center [348, 251] width 87 height 15
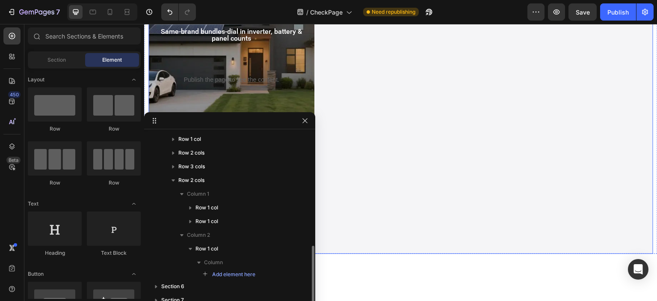
scroll to position [288, 0]
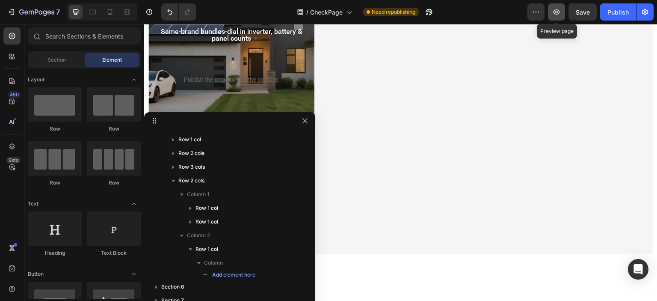
click at [556, 10] on icon "button" at bounding box center [557, 11] width 6 height 5
click at [620, 12] on div "Publish" at bounding box center [618, 12] width 21 height 9
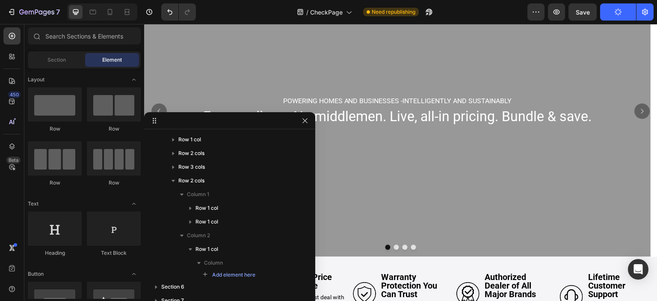
scroll to position [43, 0]
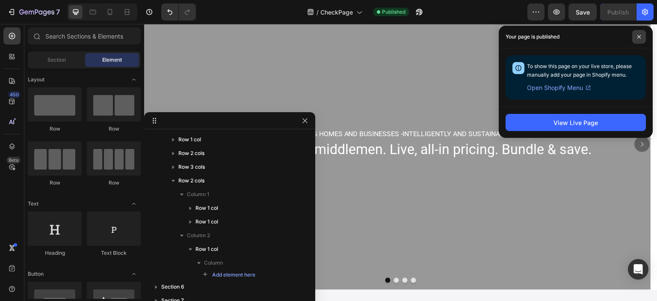
click at [639, 37] on icon at bounding box center [639, 36] width 3 height 3
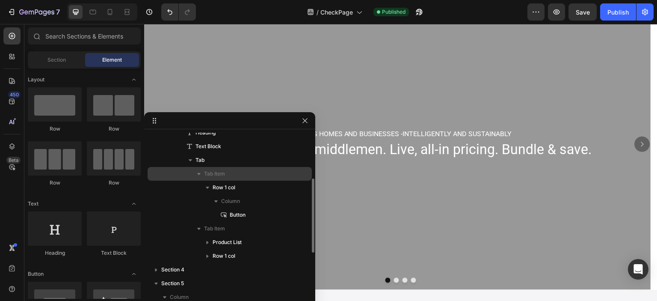
scroll to position [0, 0]
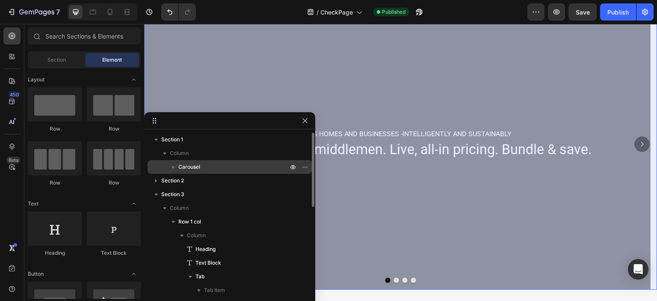
click at [230, 164] on p "Carousel" at bounding box center [233, 167] width 111 height 9
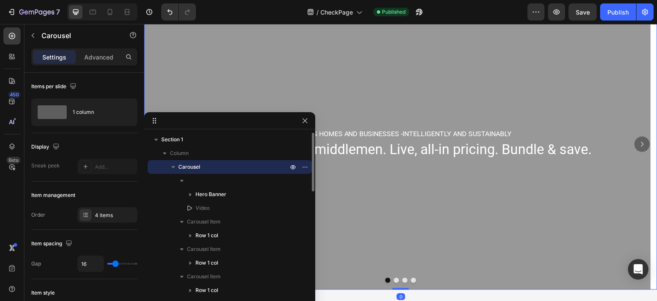
click at [173, 166] on icon "button" at bounding box center [173, 167] width 9 height 9
click at [174, 166] on icon "button" at bounding box center [173, 167] width 9 height 9
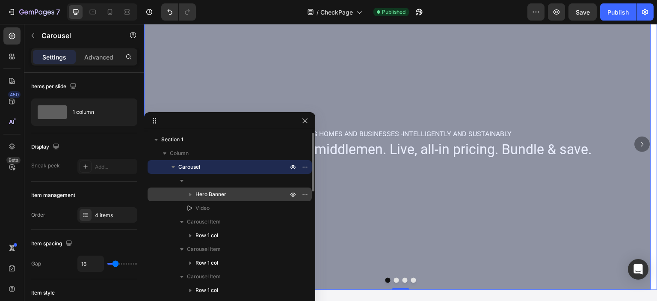
click at [233, 193] on p "Hero Banner" at bounding box center [243, 194] width 94 height 9
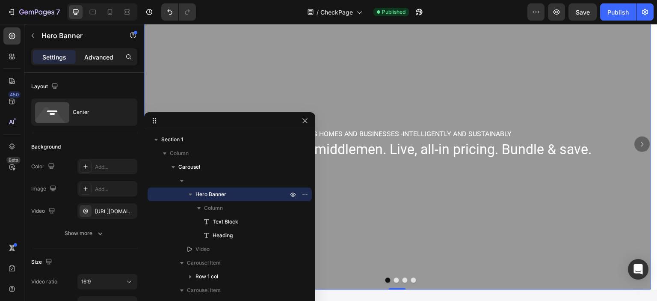
click at [98, 56] on p "Advanced" at bounding box center [98, 57] width 29 height 9
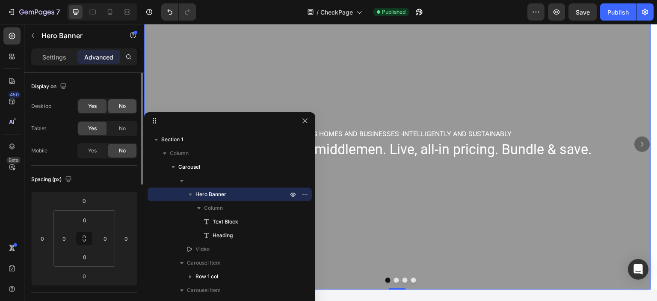
click at [120, 103] on span "No" at bounding box center [122, 106] width 7 height 8
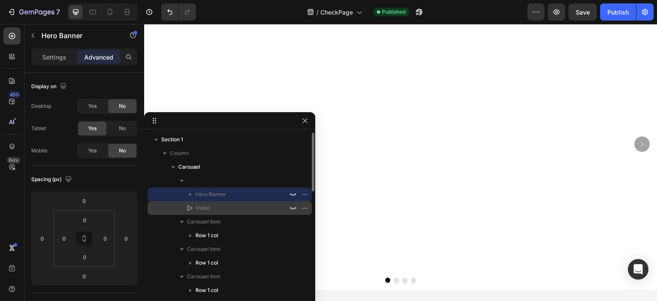
click at [210, 211] on p "Video" at bounding box center [232, 208] width 94 height 9
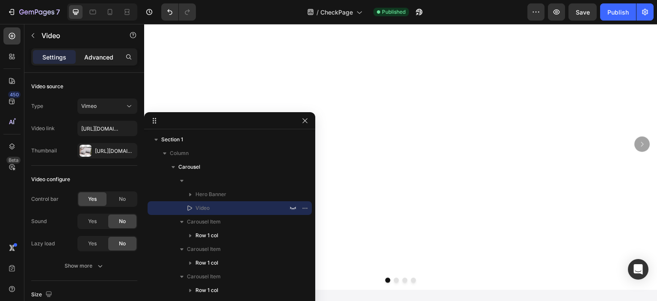
click at [101, 54] on p "Advanced" at bounding box center [98, 57] width 29 height 9
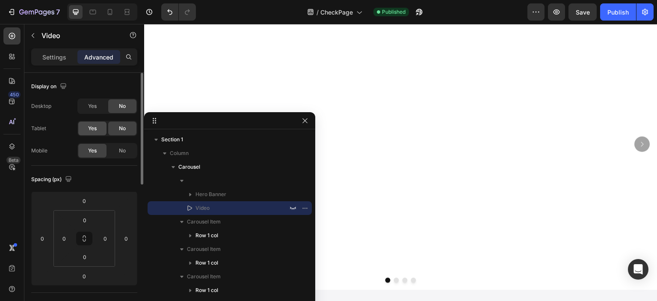
click at [90, 126] on span "Yes" at bounding box center [92, 129] width 9 height 8
click at [122, 151] on span "No" at bounding box center [122, 151] width 7 height 8
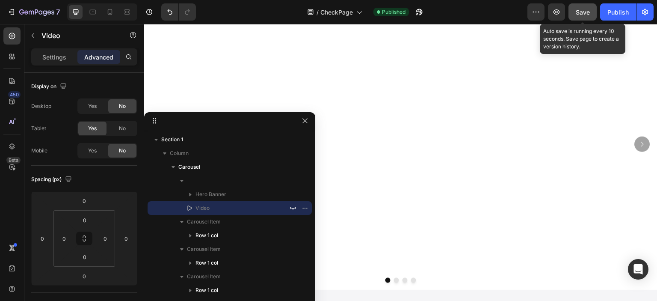
click at [580, 9] on span "Save" at bounding box center [583, 12] width 14 height 7
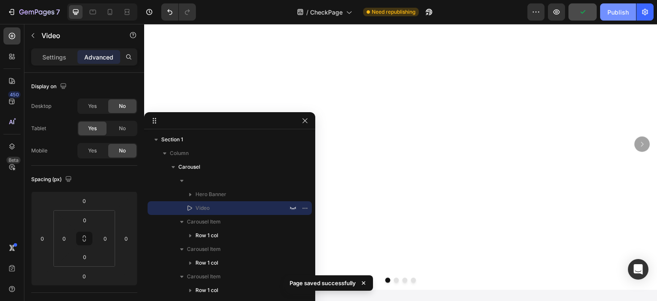
click at [616, 11] on div "Publish" at bounding box center [618, 12] width 21 height 9
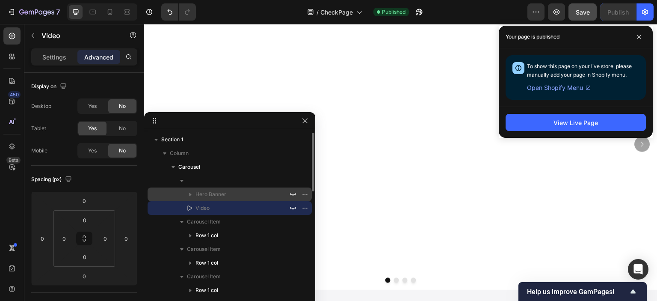
click at [215, 194] on span "Hero Banner" at bounding box center [211, 194] width 31 height 9
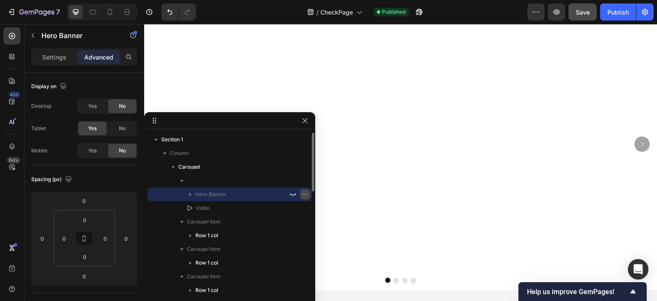
click at [306, 193] on icon "button" at bounding box center [305, 194] width 7 height 7
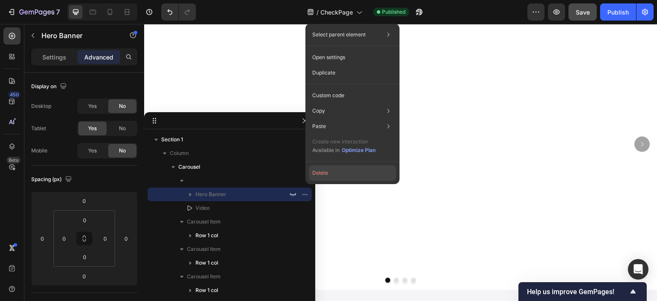
drag, startPoint x: 325, startPoint y: 173, endPoint x: 186, endPoint y: 146, distance: 142.1
click at [330, 169] on button "Delete" at bounding box center [352, 172] width 87 height 15
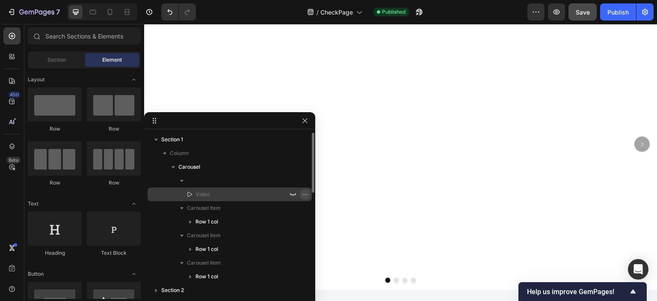
click at [307, 197] on icon "button" at bounding box center [305, 194] width 7 height 7
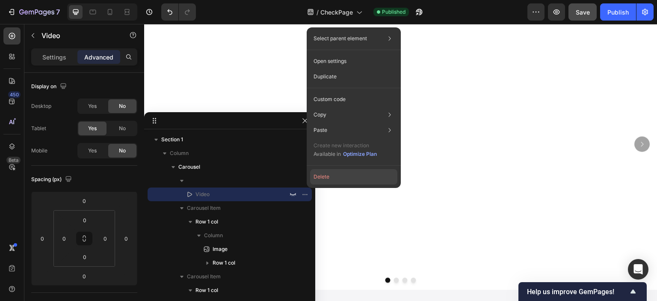
click at [327, 178] on button "Delete" at bounding box center [353, 176] width 87 height 15
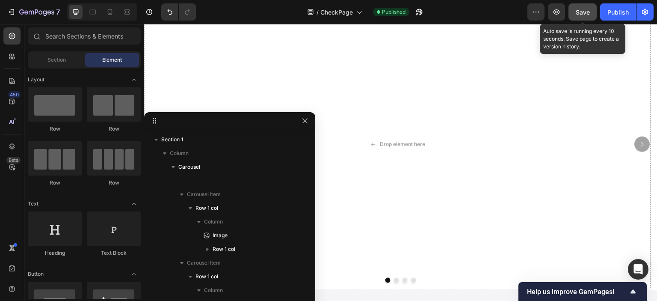
click at [582, 12] on span "Save" at bounding box center [583, 12] width 14 height 7
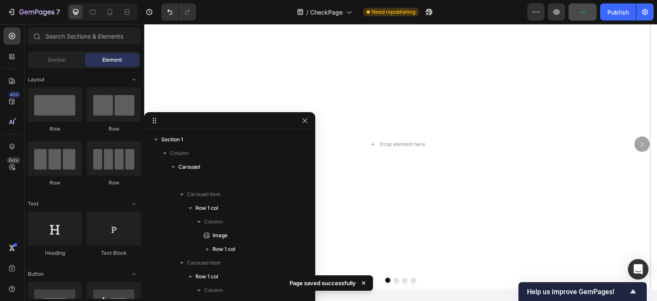
click at [618, 2] on div "7 Version history / CheckPage Need republishing Preview Publish" at bounding box center [328, 12] width 657 height 24
click at [622, 16] on div "Publish" at bounding box center [618, 12] width 21 height 9
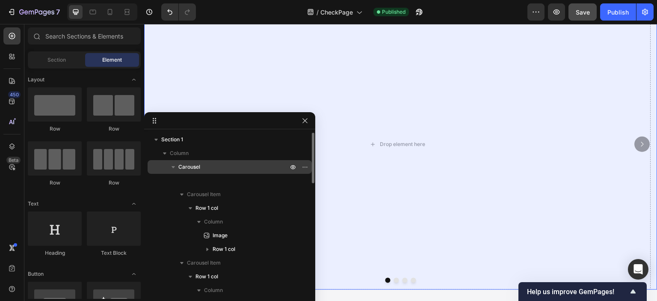
click at [199, 164] on span "Carousel" at bounding box center [189, 167] width 22 height 9
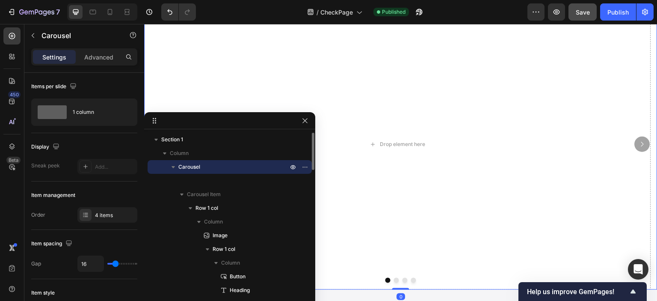
click at [190, 166] on span "Carousel" at bounding box center [189, 167] width 22 height 9
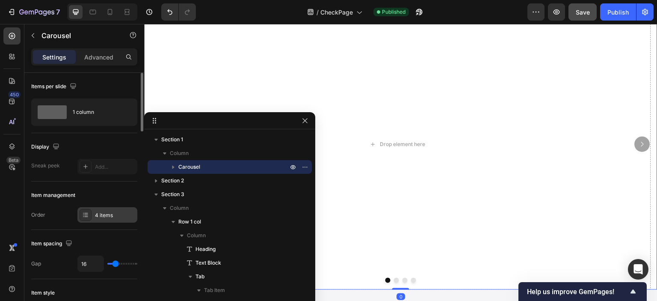
click at [114, 217] on div "4 items" at bounding box center [115, 215] width 40 height 8
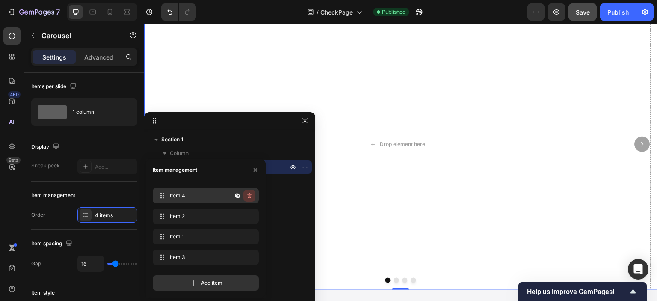
click at [251, 194] on icon "button" at bounding box center [249, 195] width 4 height 5
click at [239, 196] on div "Delete" at bounding box center [244, 196] width 16 height 8
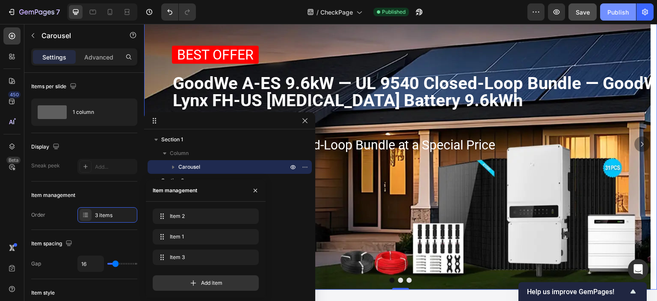
click at [613, 10] on div "Publish" at bounding box center [618, 12] width 21 height 9
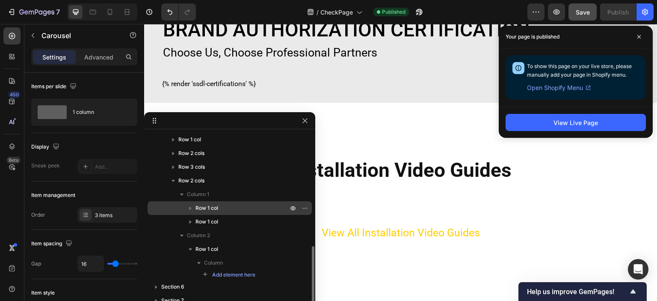
scroll to position [202, 0]
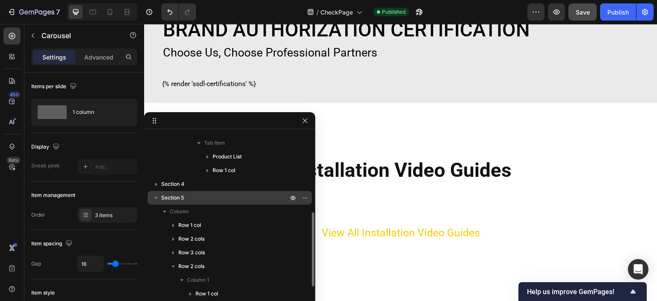
click at [221, 202] on p "Section 5" at bounding box center [225, 197] width 128 height 9
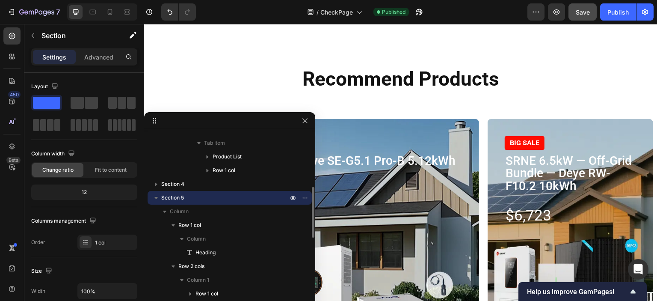
scroll to position [764, 0]
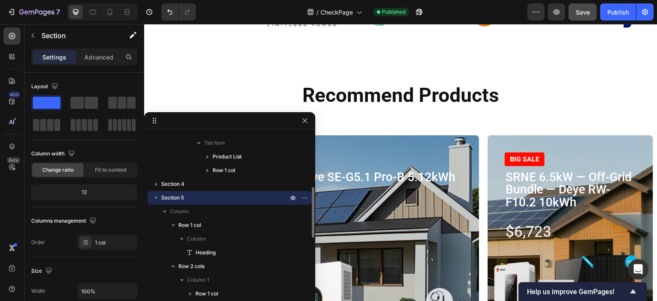
click at [157, 198] on icon "button" at bounding box center [156, 197] width 9 height 9
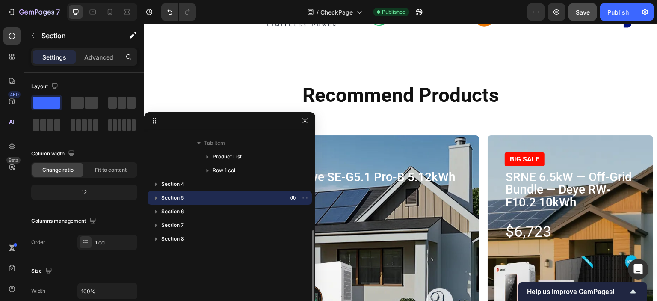
scroll to position [202, 0]
click at [181, 211] on span "Section 6" at bounding box center [172, 211] width 23 height 9
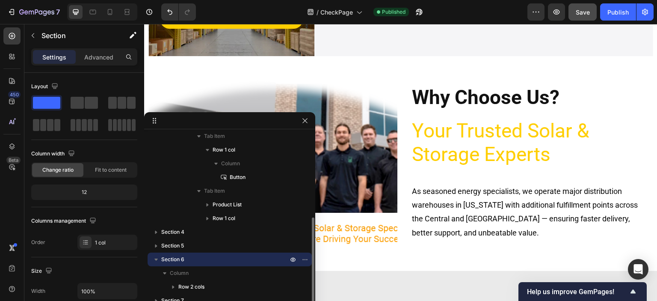
scroll to position [1515, 0]
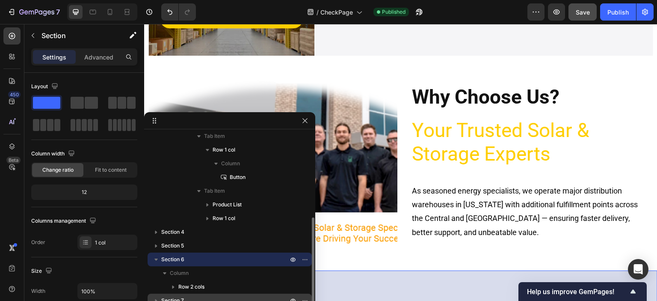
click at [199, 297] on p "Section 7" at bounding box center [225, 300] width 128 height 9
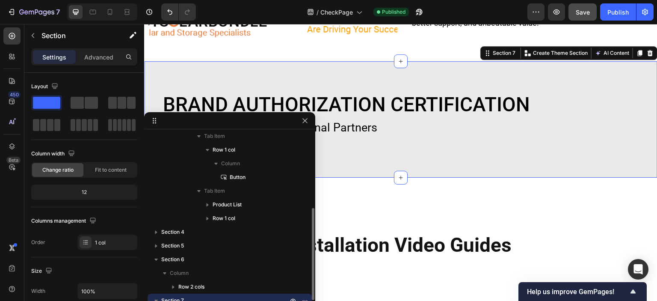
scroll to position [1730, 0]
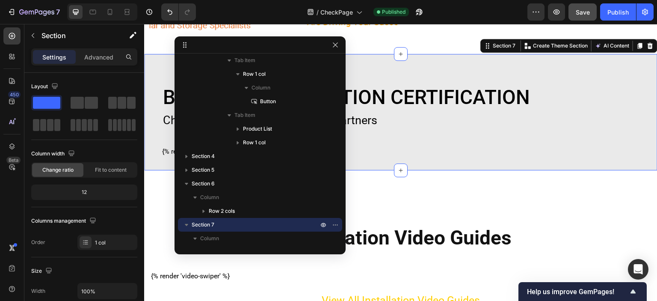
drag, startPoint x: 238, startPoint y: 122, endPoint x: 262, endPoint y: 54, distance: 72.0
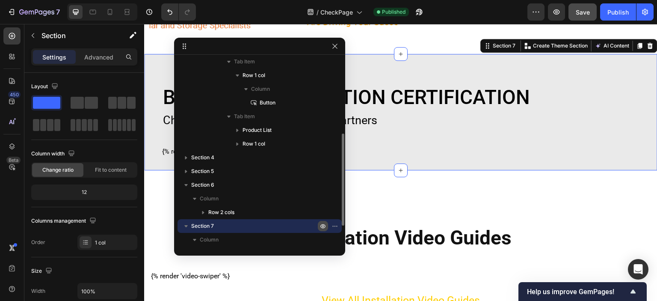
click at [324, 226] on icon "button" at bounding box center [323, 226] width 7 height 7
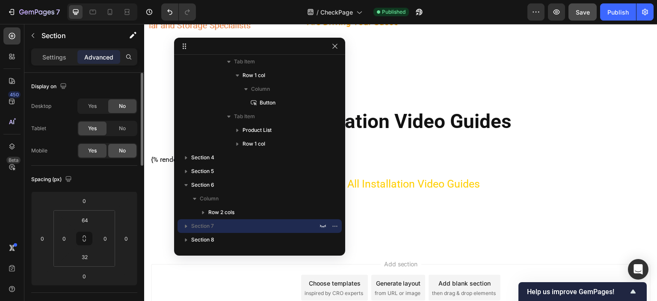
click at [125, 150] on span "No" at bounding box center [122, 151] width 7 height 8
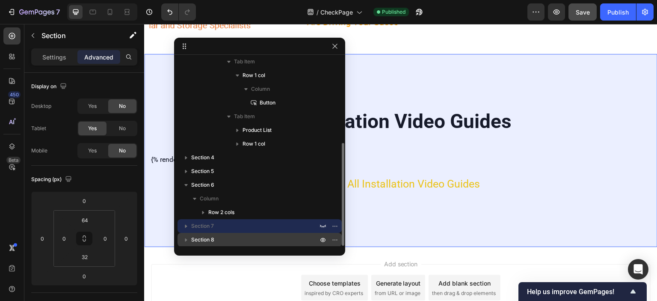
click at [249, 237] on p "Section 8" at bounding box center [255, 239] width 128 height 9
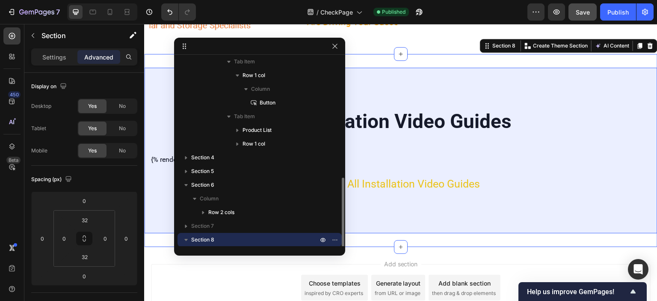
scroll to position [181, 0]
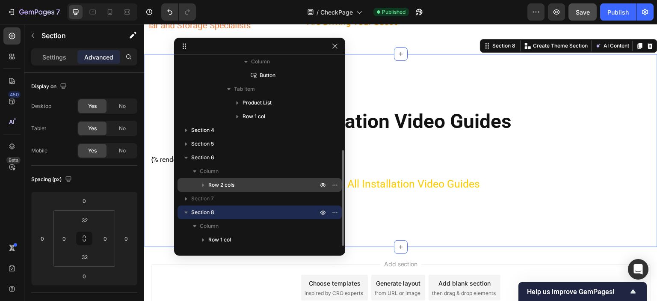
click at [322, 213] on icon "button" at bounding box center [323, 212] width 7 height 7
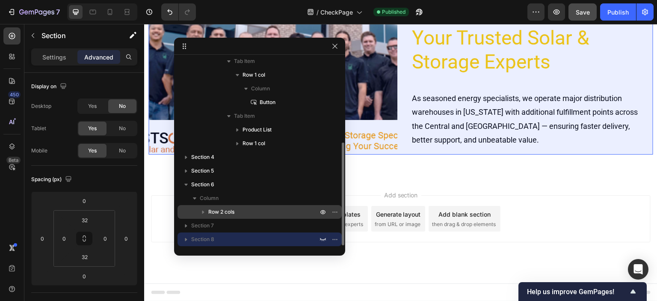
scroll to position [154, 0]
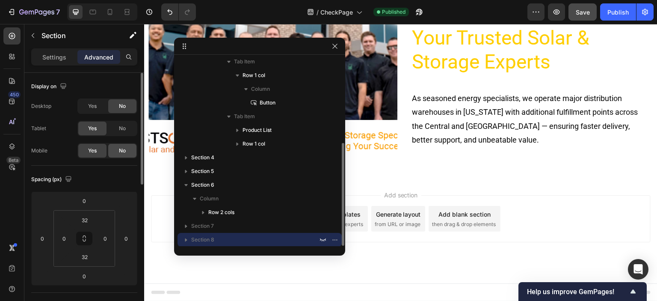
click at [122, 154] on span "No" at bounding box center [122, 151] width 7 height 8
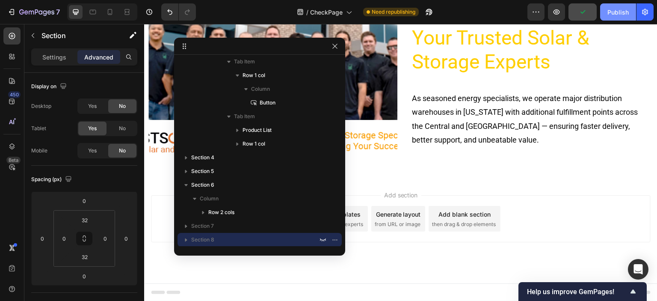
click at [625, 10] on div "Publish" at bounding box center [618, 12] width 21 height 9
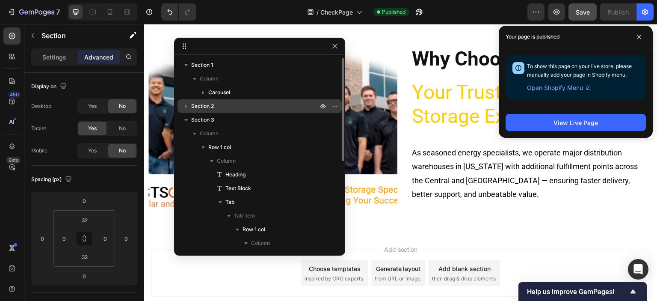
scroll to position [1349, 0]
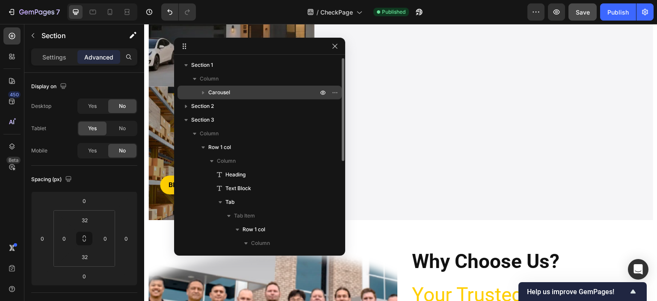
click at [222, 88] on span "Carousel" at bounding box center [219, 92] width 22 height 9
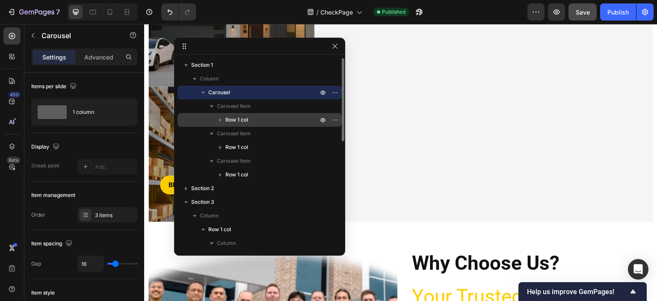
click at [275, 119] on p "Row 1 col" at bounding box center [273, 120] width 94 height 9
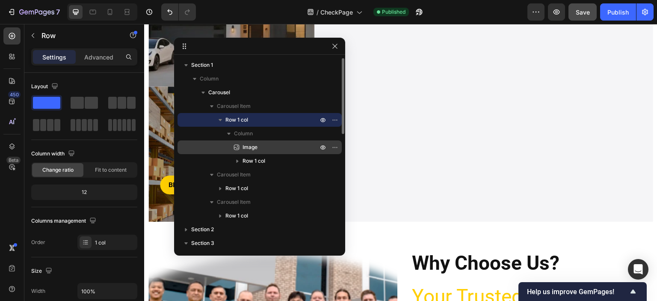
click at [273, 149] on p "Image" at bounding box center [270, 147] width 77 height 9
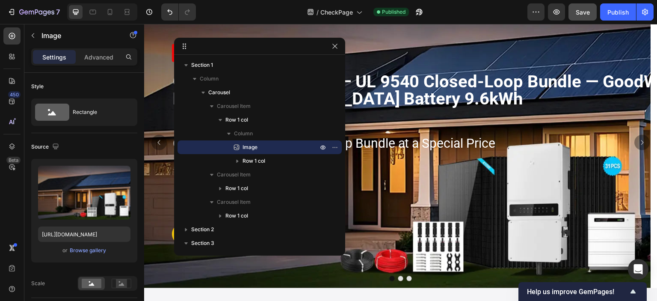
scroll to position [86, 0]
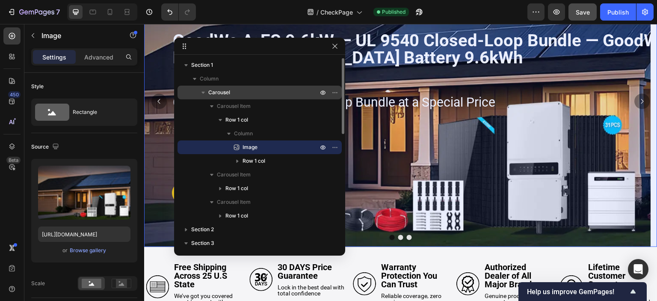
click at [251, 94] on p "Carousel" at bounding box center [263, 92] width 111 height 9
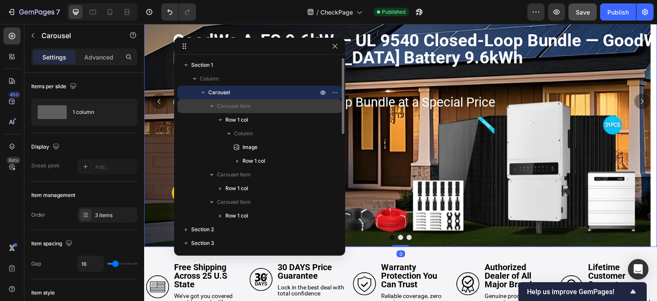
click at [252, 105] on p "Carousel Item" at bounding box center [268, 106] width 103 height 9
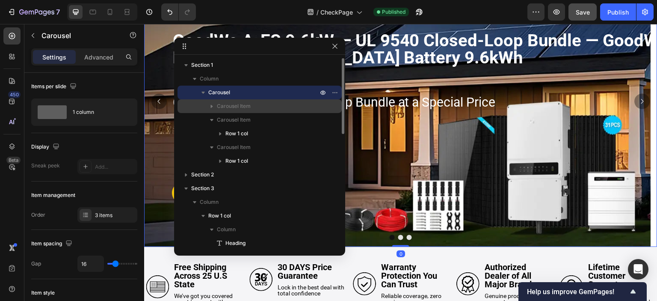
click at [252, 105] on p "Carousel Item" at bounding box center [268, 106] width 103 height 9
